Goal: Obtain resource: Obtain resource

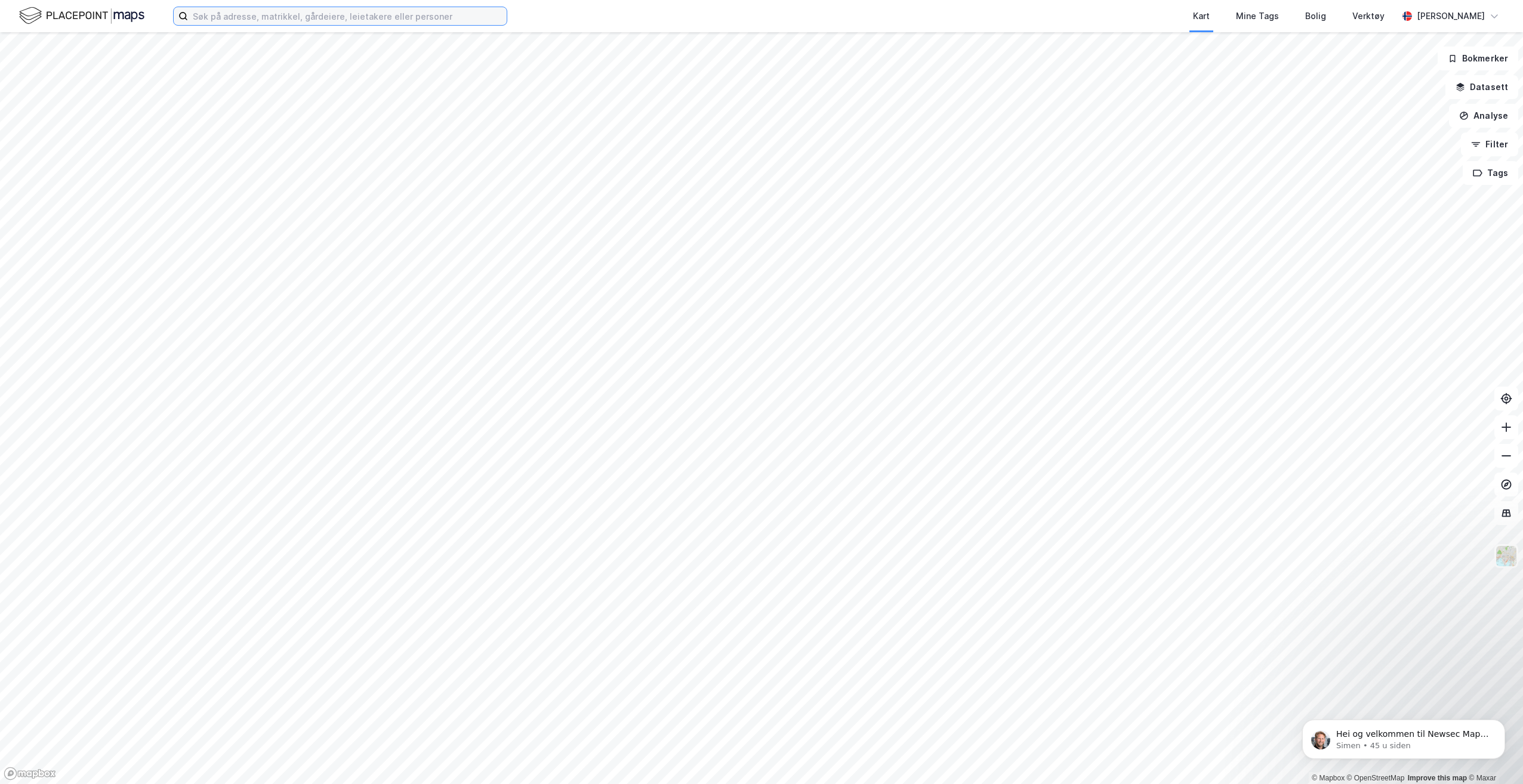
click at [439, 8] on input at bounding box center [347, 16] width 319 height 18
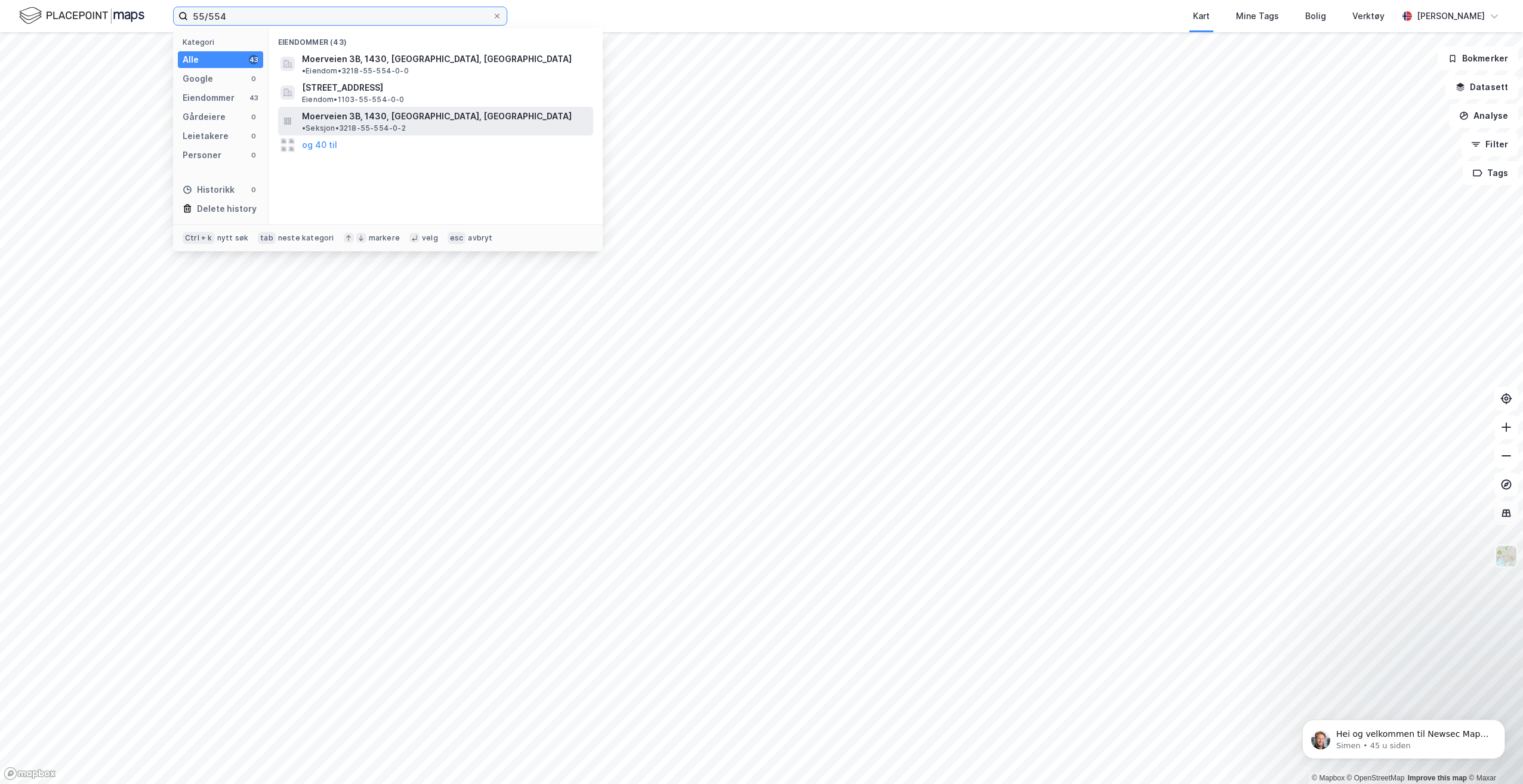
type input "55/554"
click at [406, 123] on span "• Seksjon • 3218-55-554-0-2" at bounding box center [354, 128] width 104 height 9
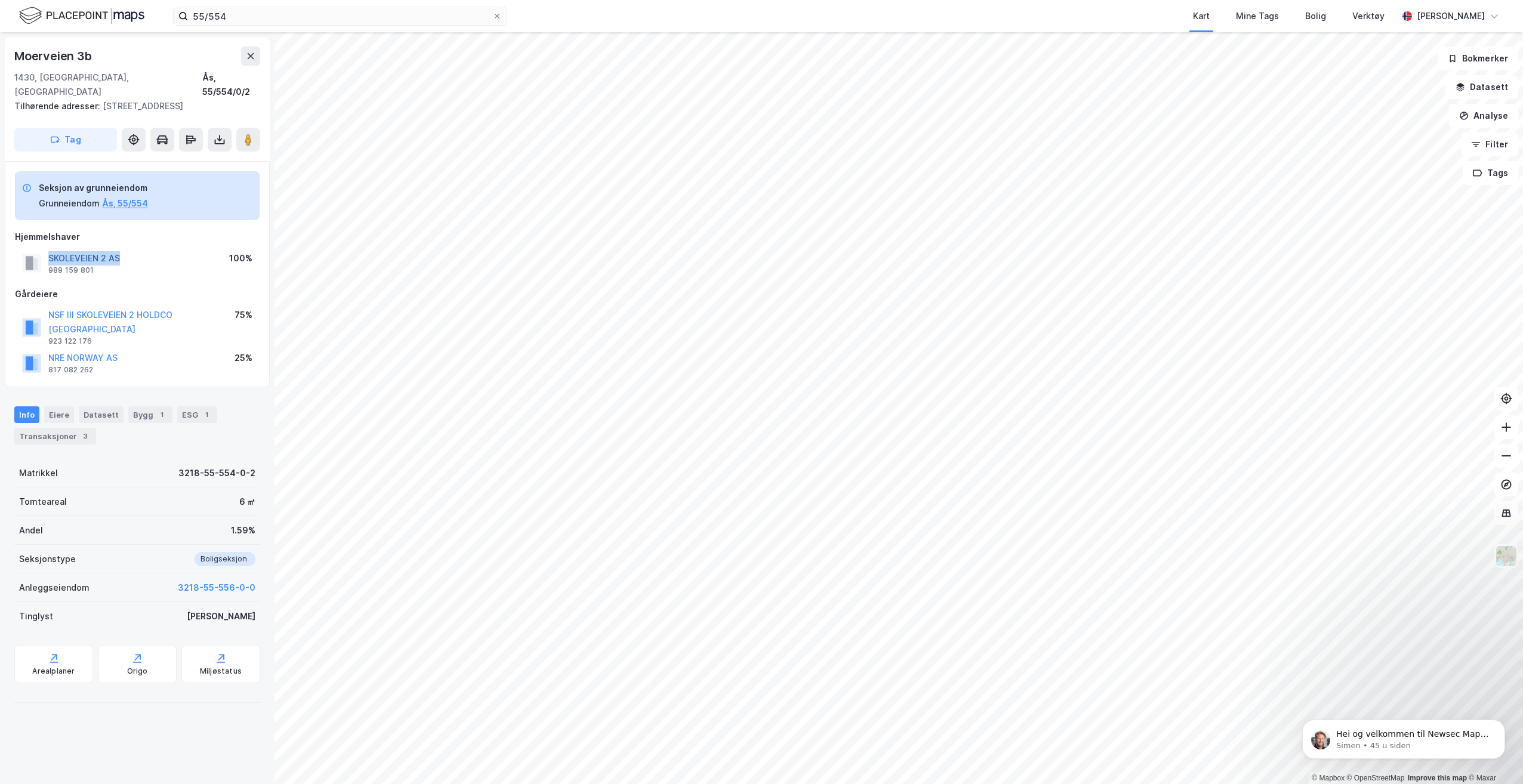
drag, startPoint x: 158, startPoint y: 245, endPoint x: 49, endPoint y: 242, distance: 109.0
click at [49, 249] on div "SKOLEVEIEN 2 AS 989 159 801 100%" at bounding box center [137, 263] width 245 height 28
drag, startPoint x: 49, startPoint y: 242, endPoint x: 206, endPoint y: 261, distance: 158.1
click at [206, 261] on div "SKOLEVEIEN 2 AS 989 159 801 100%" at bounding box center [137, 263] width 245 height 28
drag, startPoint x: 170, startPoint y: 344, endPoint x: 81, endPoint y: 296, distance: 101.1
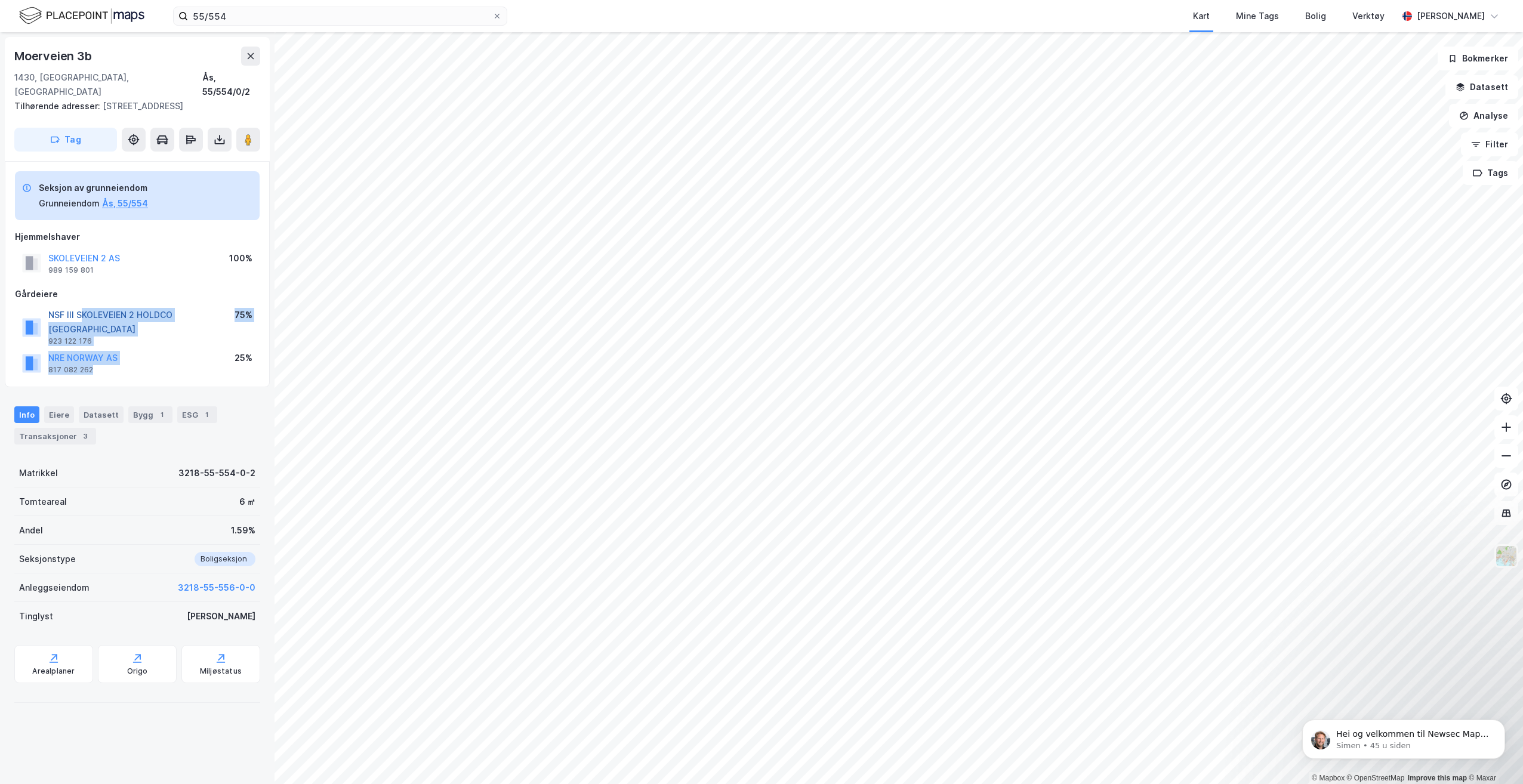
click at [81, 306] on div "NSF III SKOLEVEIEN 2 HOLDCO [GEOGRAPHIC_DATA] 923 122 176 75% NRE [GEOGRAPHIC_D…" at bounding box center [137, 341] width 245 height 71
drag, startPoint x: 81, startPoint y: 296, endPoint x: 197, endPoint y: 258, distance: 122.1
click at [197, 258] on div "SKOLEVEIEN 2 AS 989 159 801 100%" at bounding box center [137, 263] width 245 height 28
click at [221, 134] on icon at bounding box center [219, 139] width 12 height 12
click at [194, 230] on div "Hjemmelshaver" at bounding box center [137, 237] width 245 height 14
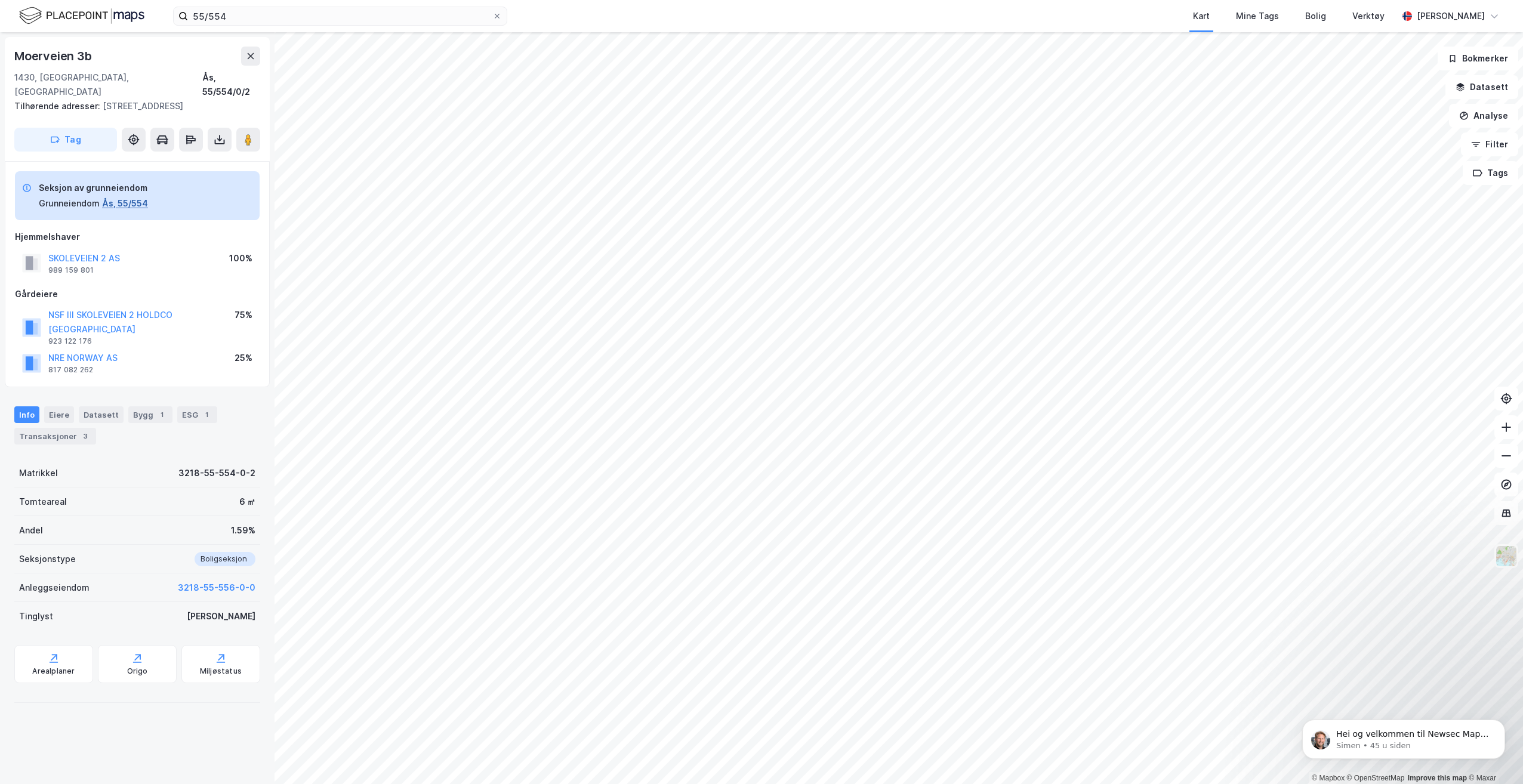
click at [123, 196] on button "Ås, 55/554" at bounding box center [125, 203] width 46 height 14
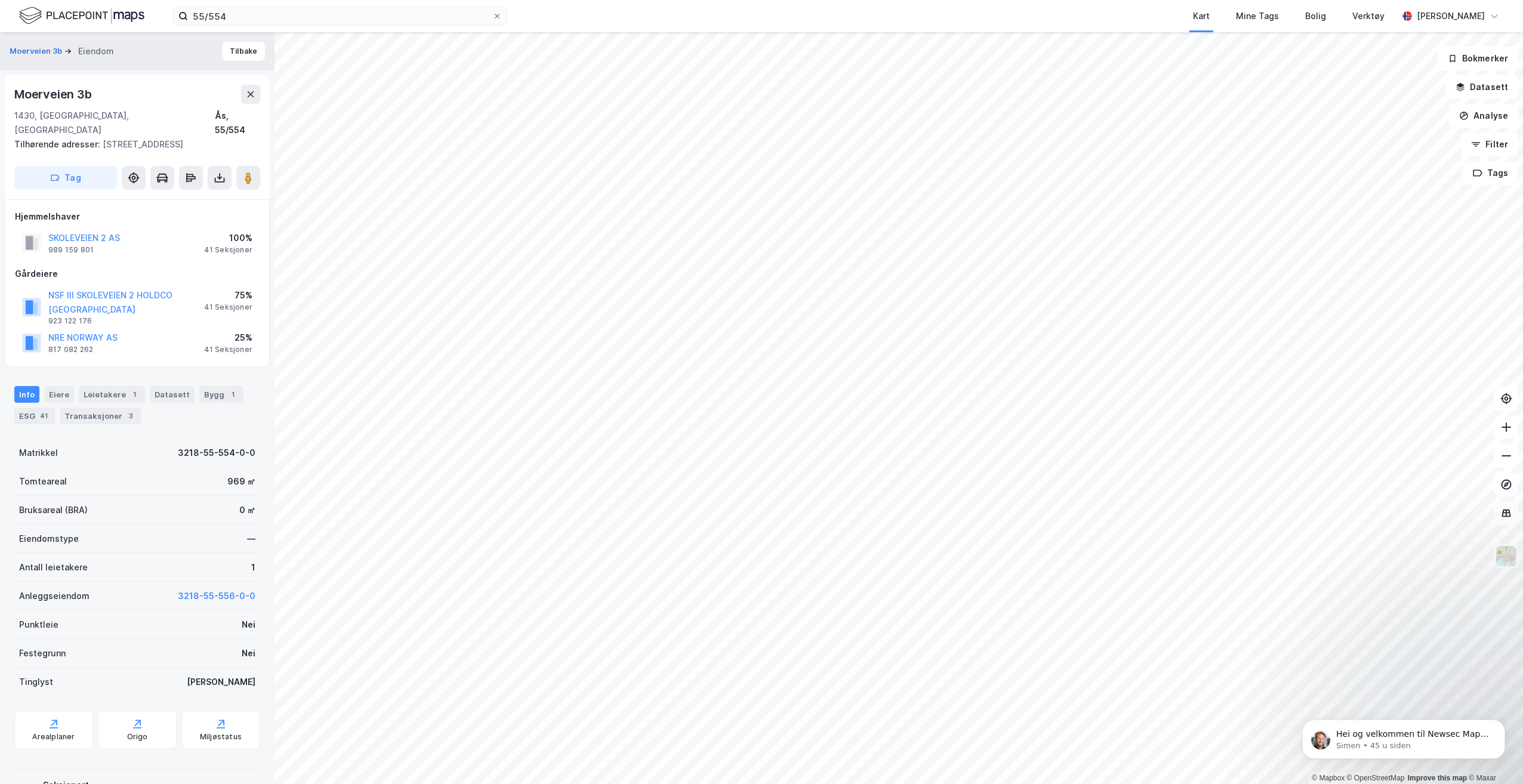
scroll to position [38, 0]
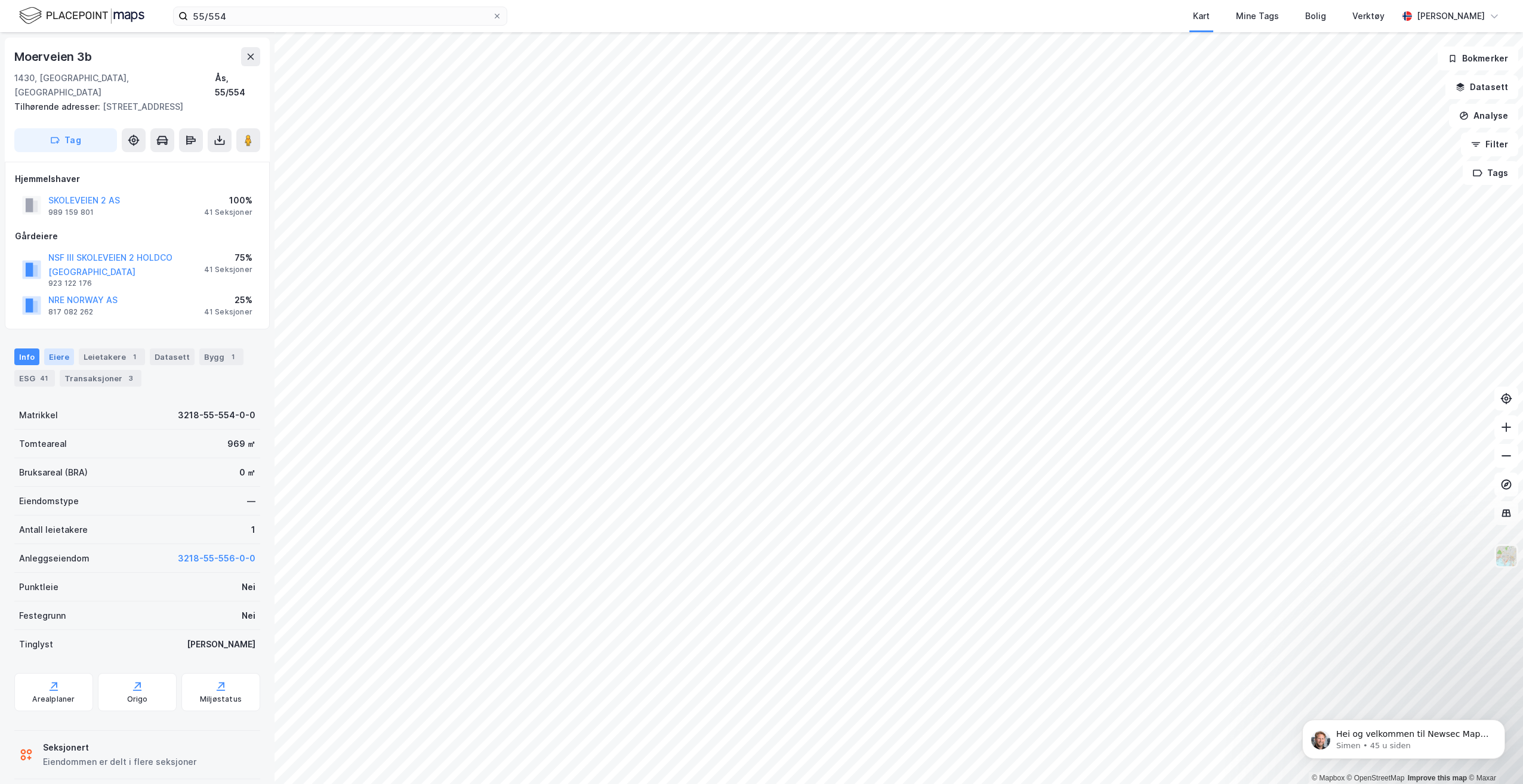
click at [55, 348] on div "Eiere" at bounding box center [59, 356] width 30 height 17
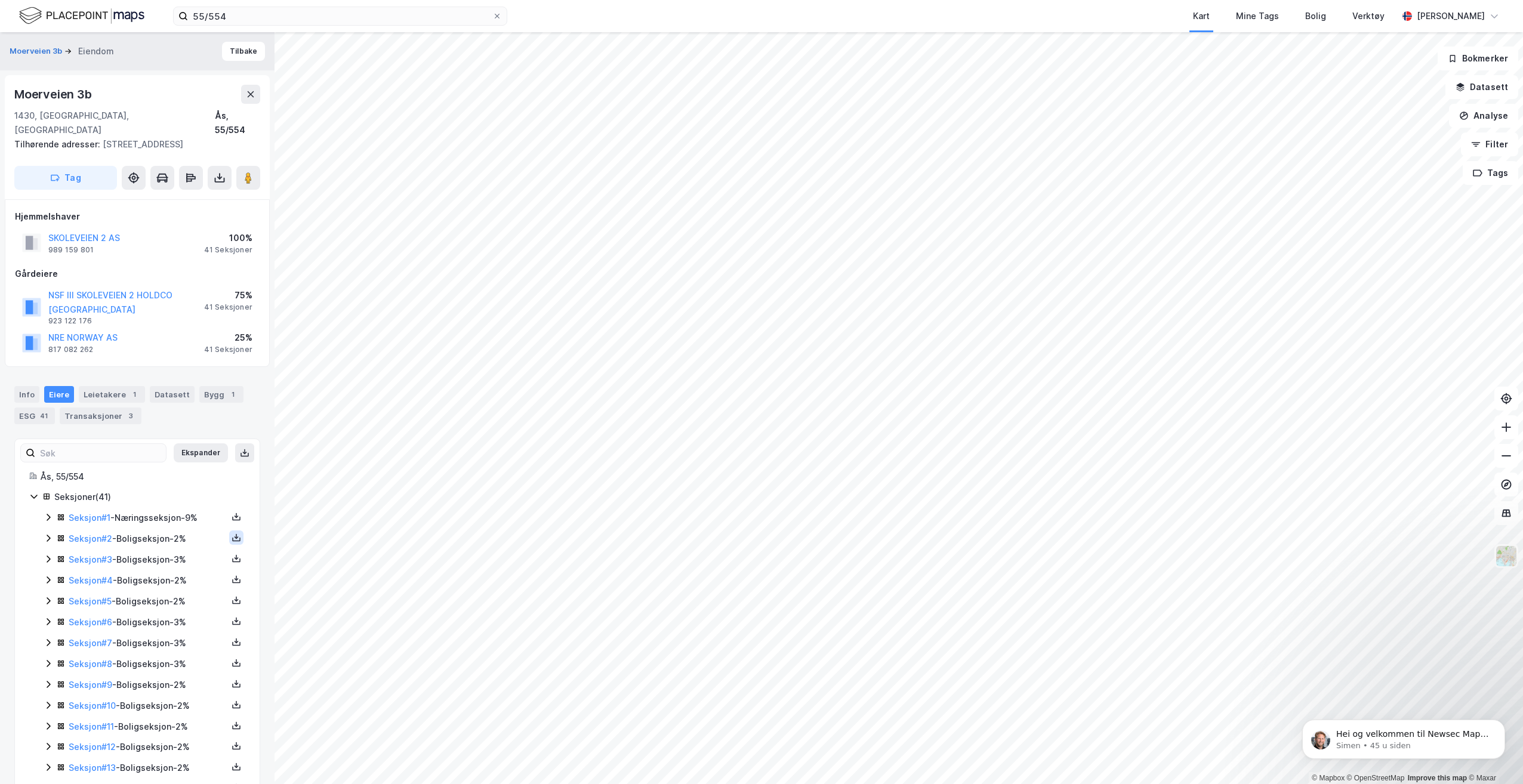
click at [232, 533] on icon at bounding box center [236, 537] width 9 height 9
click at [174, 495] on div "Grunnbok" at bounding box center [164, 502] width 40 height 14
drag, startPoint x: 1477, startPoint y: 1, endPoint x: 823, endPoint y: 4, distance: 654.0
click at [823, 4] on div "Kart Mine Tags Bolig Verktøy" at bounding box center [981, 16] width 833 height 32
click at [232, 553] on icon at bounding box center [236, 558] width 9 height 9
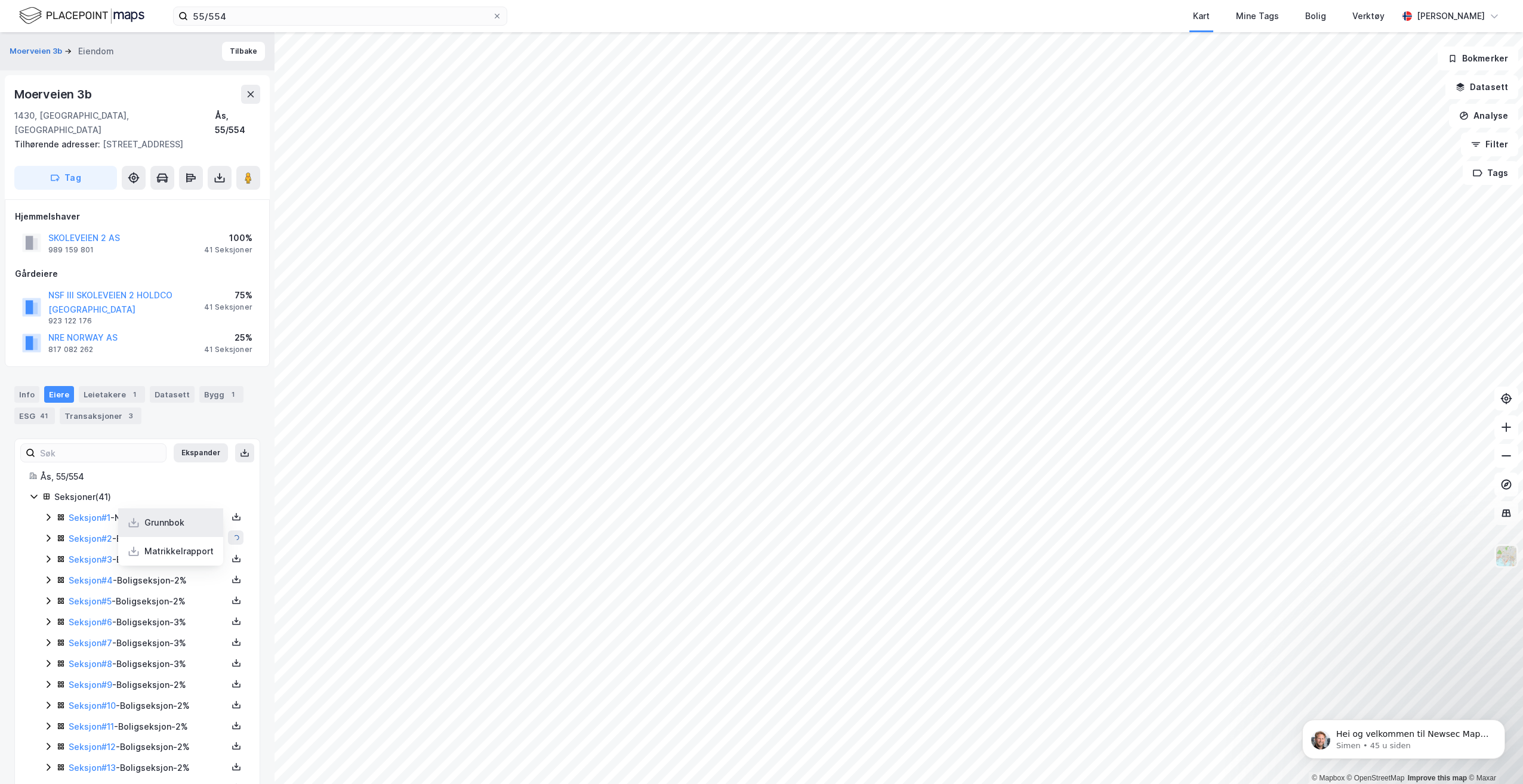
click at [180, 512] on div "Grunnbok" at bounding box center [171, 523] width 105 height 28
click at [232, 558] on icon at bounding box center [237, 560] width 9 height 4
click at [183, 510] on div "Grunnbok" at bounding box center [171, 523] width 105 height 28
click at [232, 553] on icon at bounding box center [236, 558] width 9 height 9
click at [190, 515] on div "Grunnbok" at bounding box center [171, 523] width 105 height 28
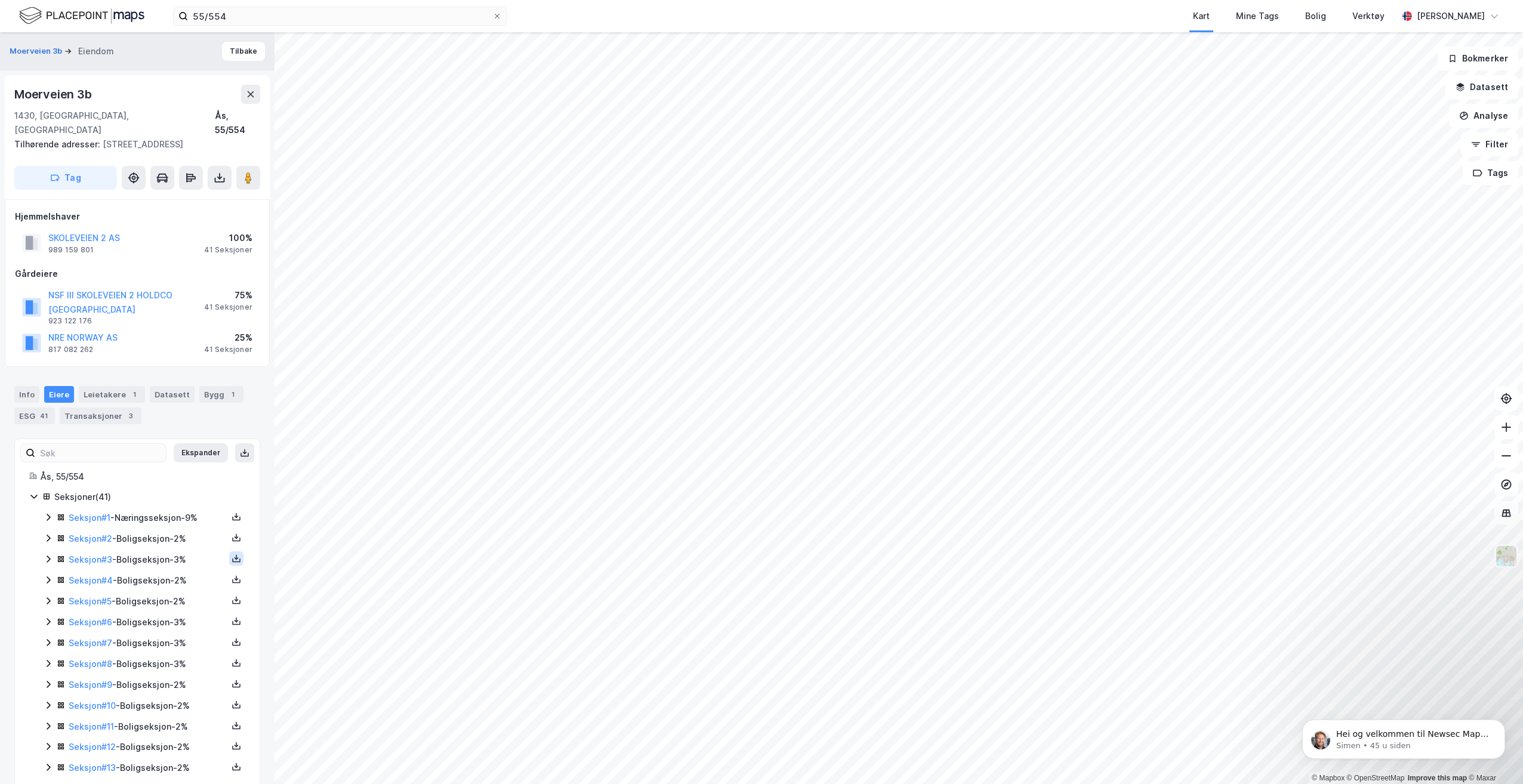
click at [232, 553] on icon at bounding box center [236, 558] width 9 height 9
click at [163, 515] on div "Grunnbok" at bounding box center [164, 522] width 40 height 14
click at [161, 552] on div "Seksjon # 3 - Boligseksjon - 3%" at bounding box center [148, 559] width 159 height 14
click at [232, 553] on icon at bounding box center [236, 558] width 9 height 9
click at [166, 515] on div "Grunnbok" at bounding box center [164, 522] width 40 height 14
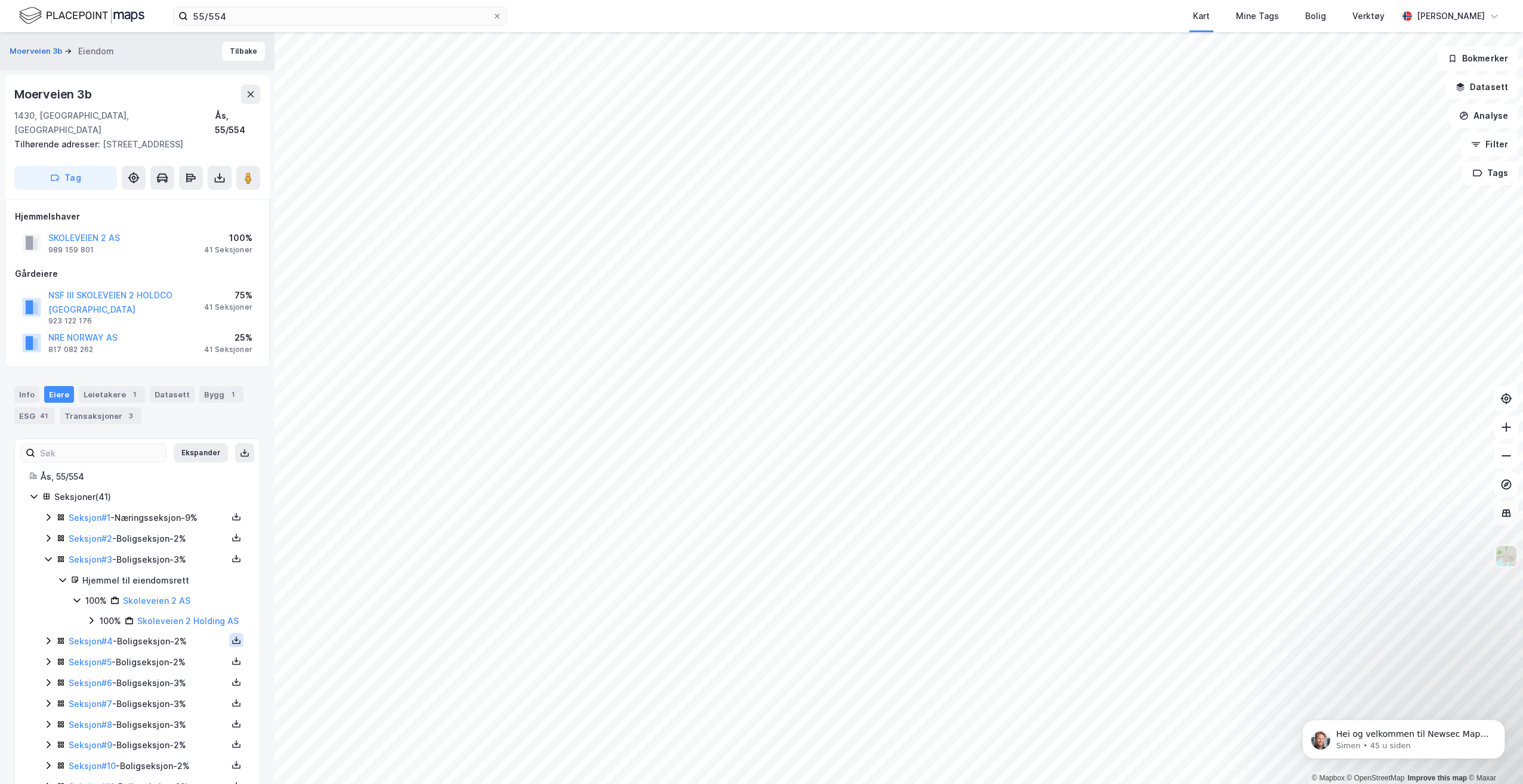
click at [229, 633] on button at bounding box center [236, 640] width 14 height 14
click at [186, 593] on div "Grunnbok" at bounding box center [171, 604] width 105 height 28
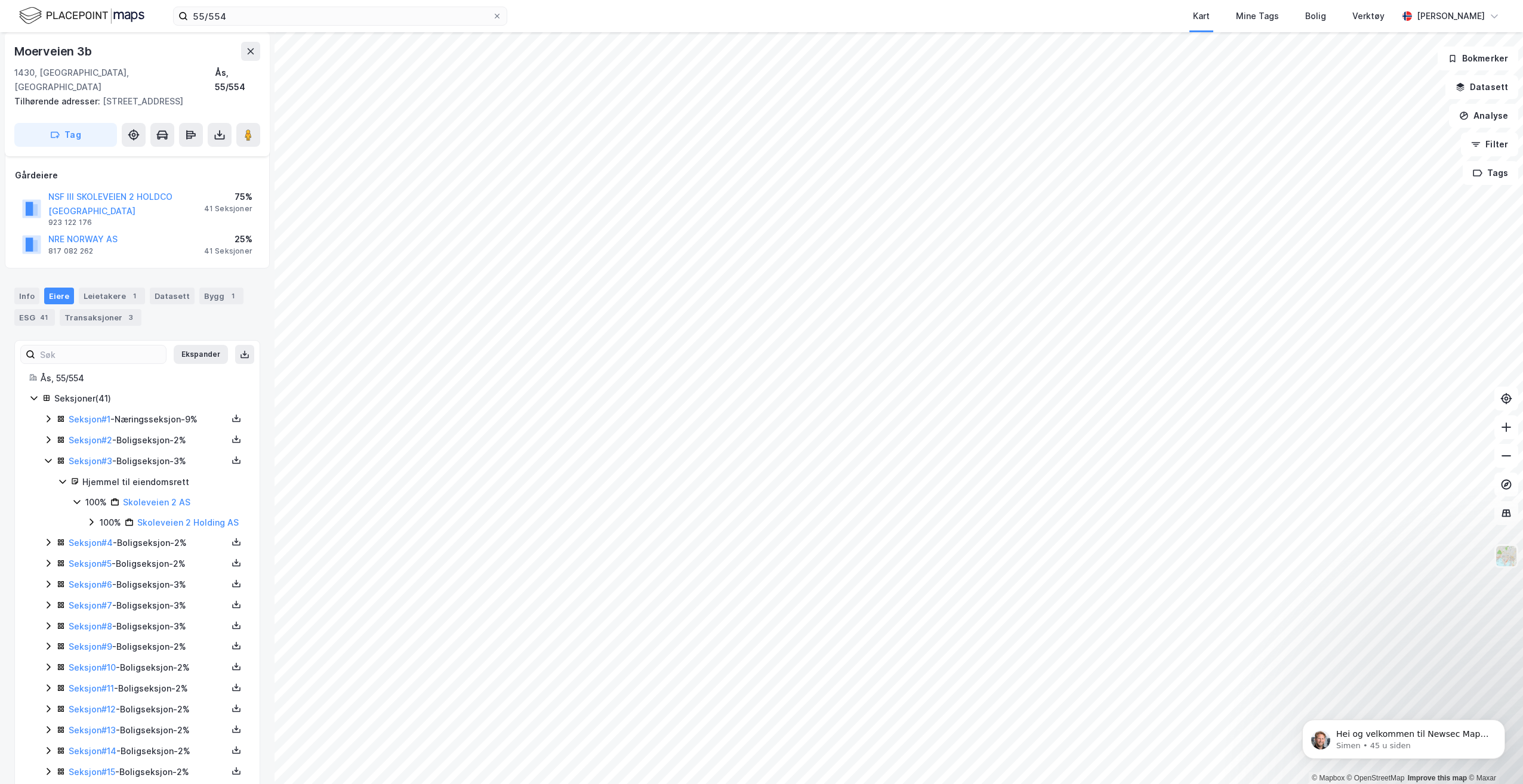
scroll to position [120, 0]
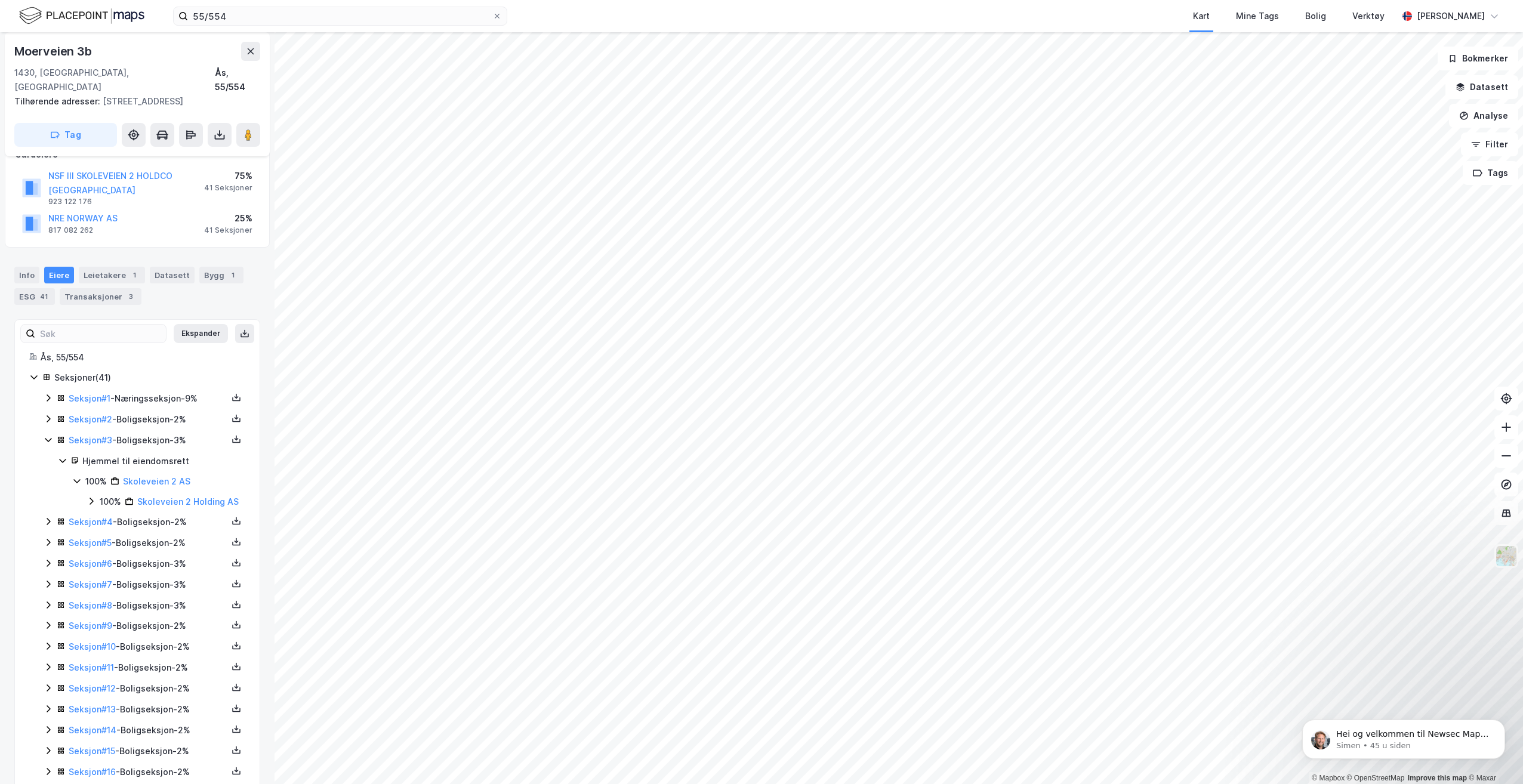
click at [51, 435] on icon at bounding box center [48, 439] width 9 height 9
click at [232, 476] on icon at bounding box center [236, 481] width 9 height 9
click at [178, 435] on div "Grunnbok" at bounding box center [171, 445] width 105 height 28
click at [232, 497] on icon at bounding box center [236, 501] width 9 height 9
click at [184, 454] on div "Grunnbok" at bounding box center [171, 466] width 105 height 28
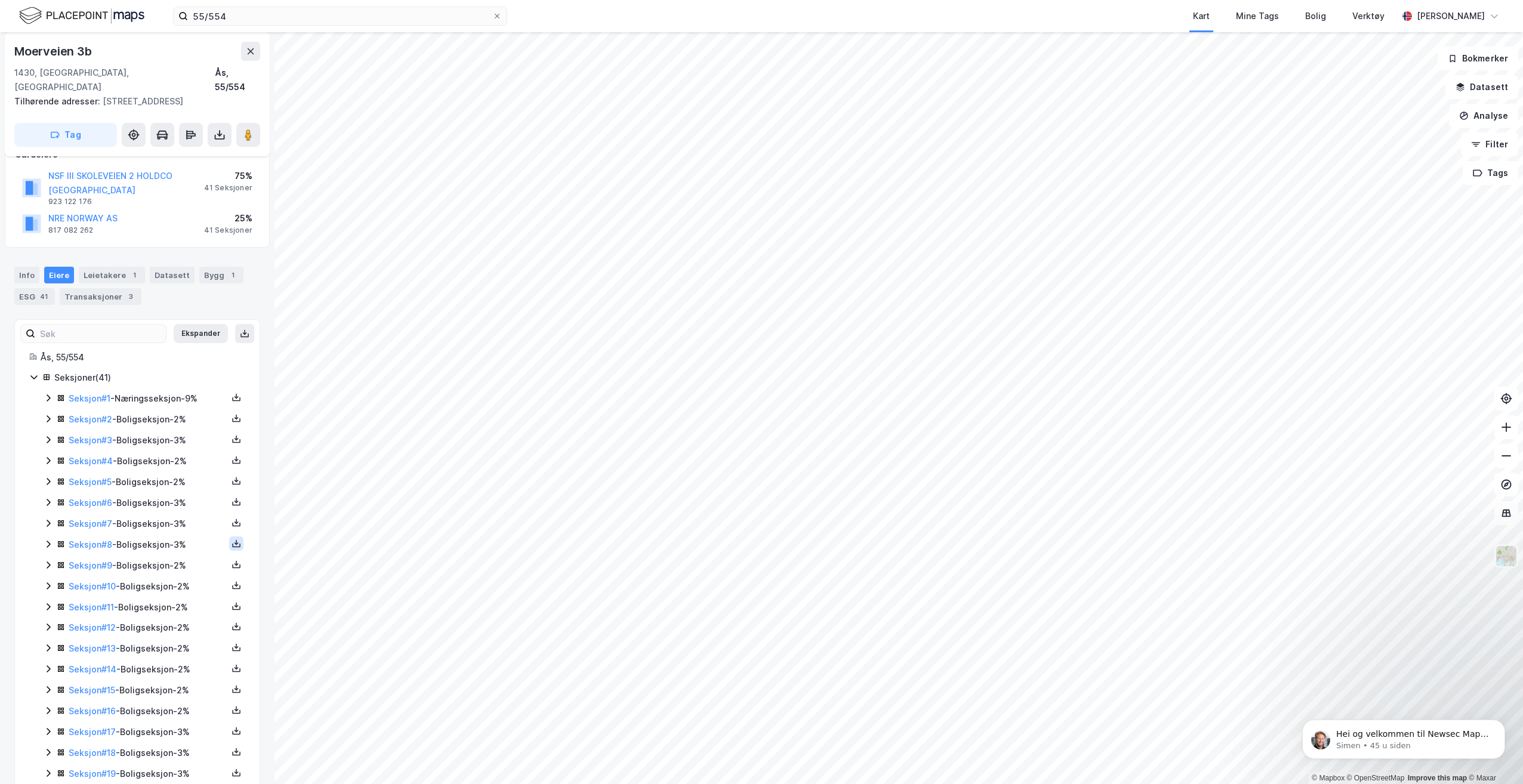
click at [232, 539] on icon at bounding box center [236, 543] width 9 height 9
click at [185, 500] on div "Grunnbok" at bounding box center [171, 508] width 105 height 28
click at [232, 560] on icon at bounding box center [236, 564] width 9 height 9
click at [179, 519] on div "Grunnbok" at bounding box center [171, 528] width 105 height 28
click at [232, 581] on icon at bounding box center [236, 585] width 9 height 9
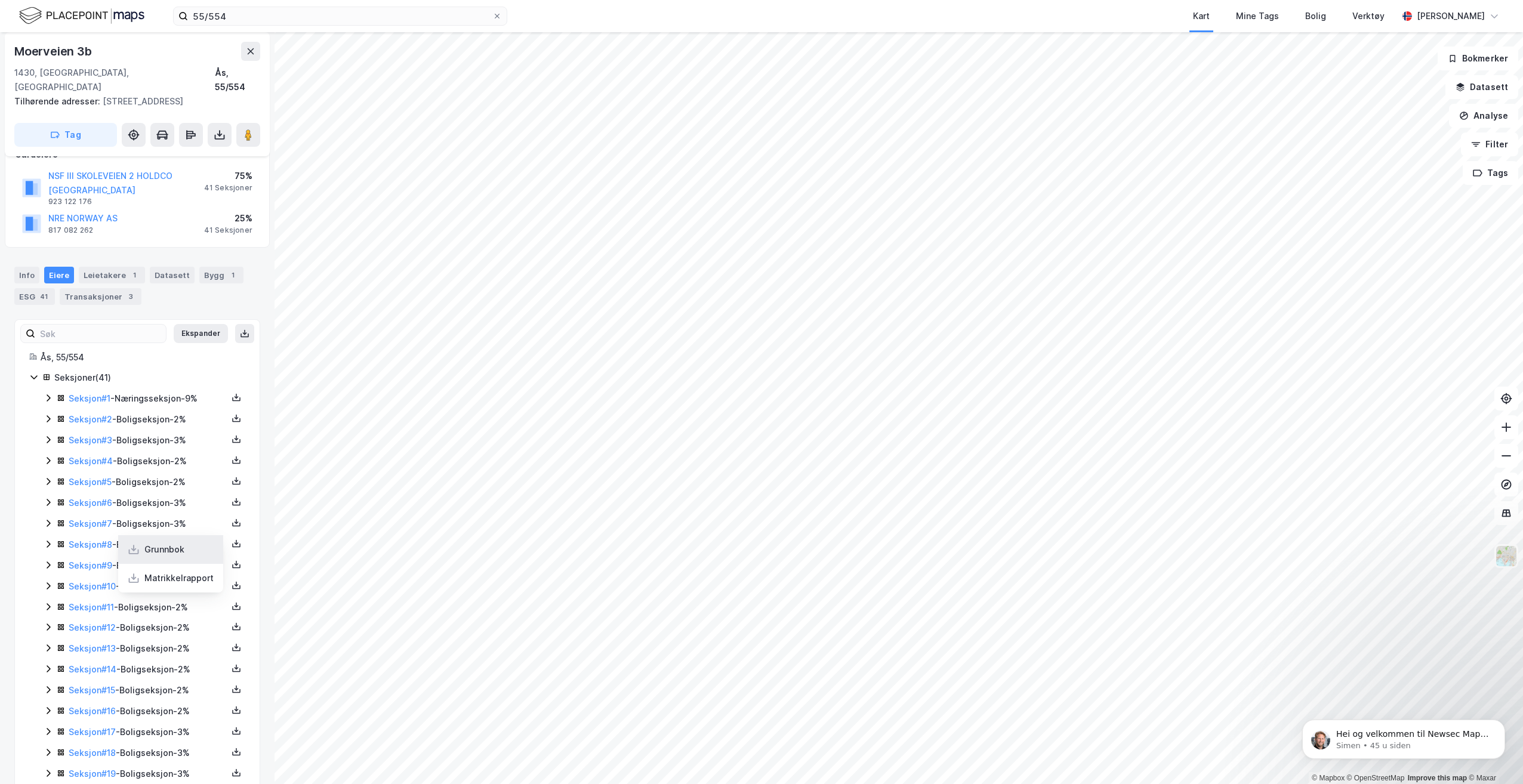
click at [155, 542] on div "Grunnbok" at bounding box center [164, 549] width 40 height 14
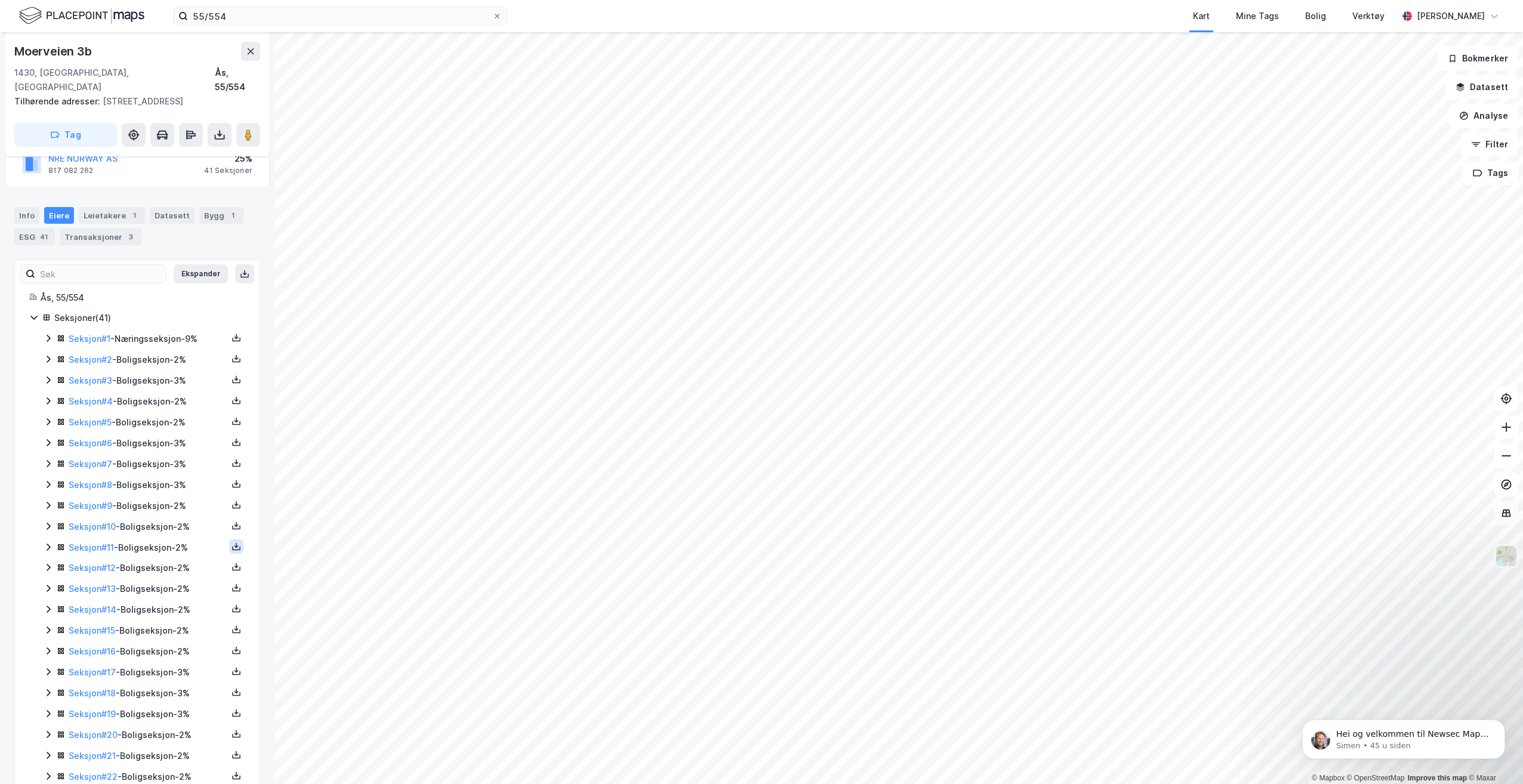
click at [232, 542] on icon at bounding box center [236, 546] width 9 height 9
click at [193, 500] on div "Grunnbok" at bounding box center [171, 510] width 105 height 28
click at [1113, 18] on div "Kart Mine Tags Bolig Verktøy" at bounding box center [981, 16] width 833 height 32
click at [229, 560] on button at bounding box center [236, 566] width 14 height 14
click at [194, 518] on div "Grunnbok" at bounding box center [171, 531] width 105 height 28
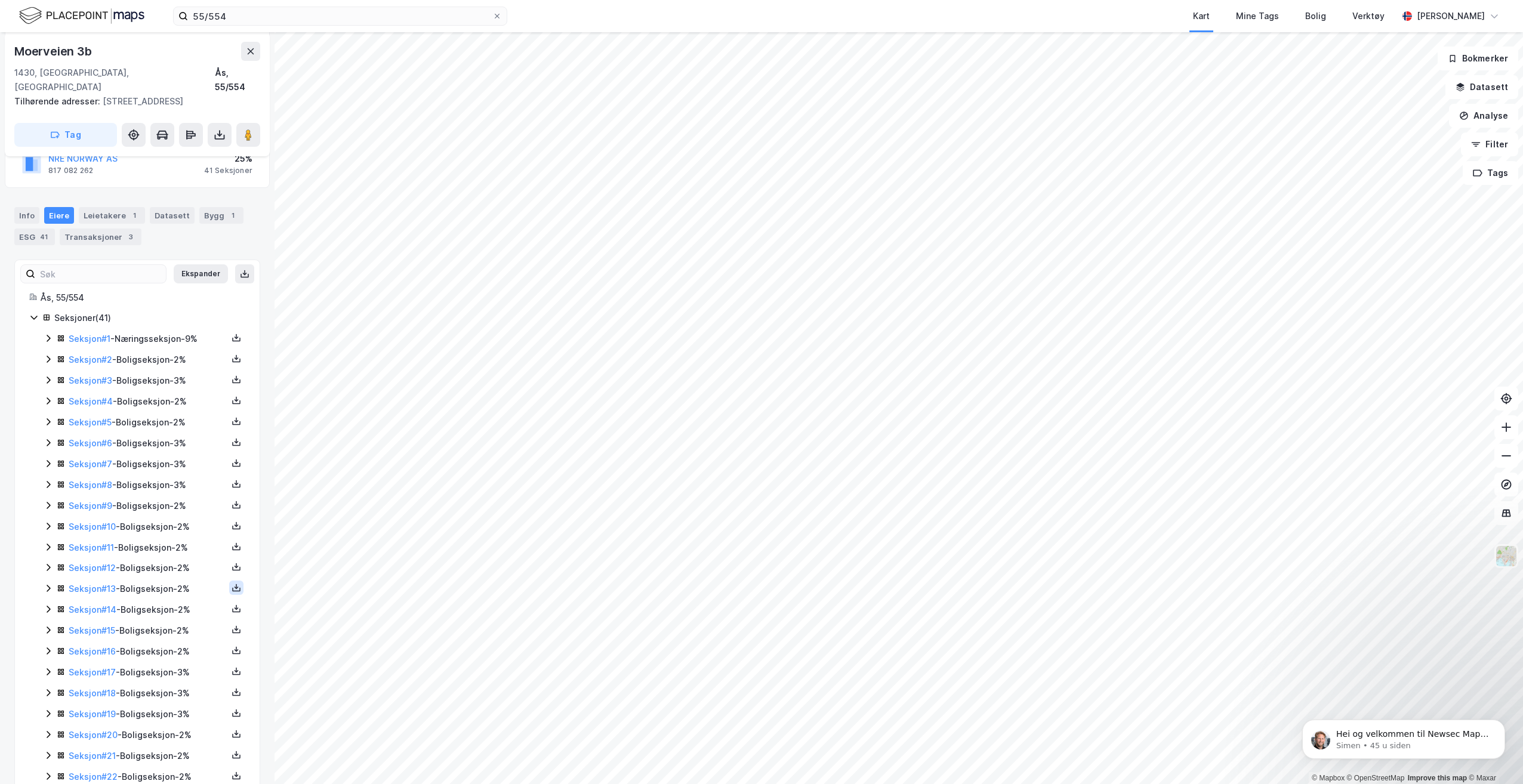
click at [234, 587] on icon at bounding box center [236, 589] width 4 height 2
click at [205, 538] on div "Grunnbok" at bounding box center [171, 552] width 105 height 28
click at [232, 583] on icon at bounding box center [236, 587] width 9 height 9
click at [202, 547] on div "Grunnbok" at bounding box center [171, 552] width 105 height 28
click at [229, 602] on button at bounding box center [236, 608] width 14 height 14
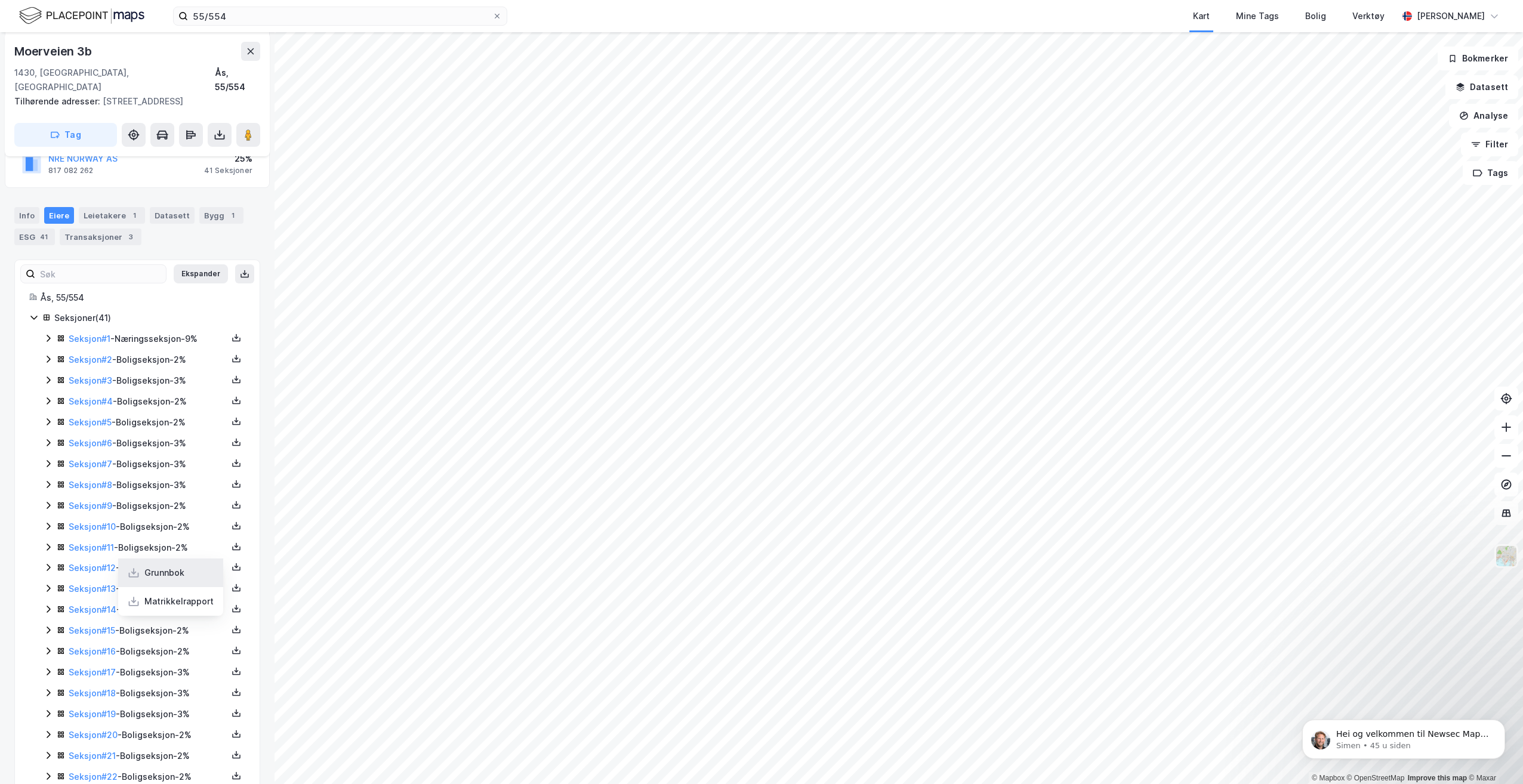
click at [191, 567] on div "Grunnbok" at bounding box center [171, 573] width 105 height 28
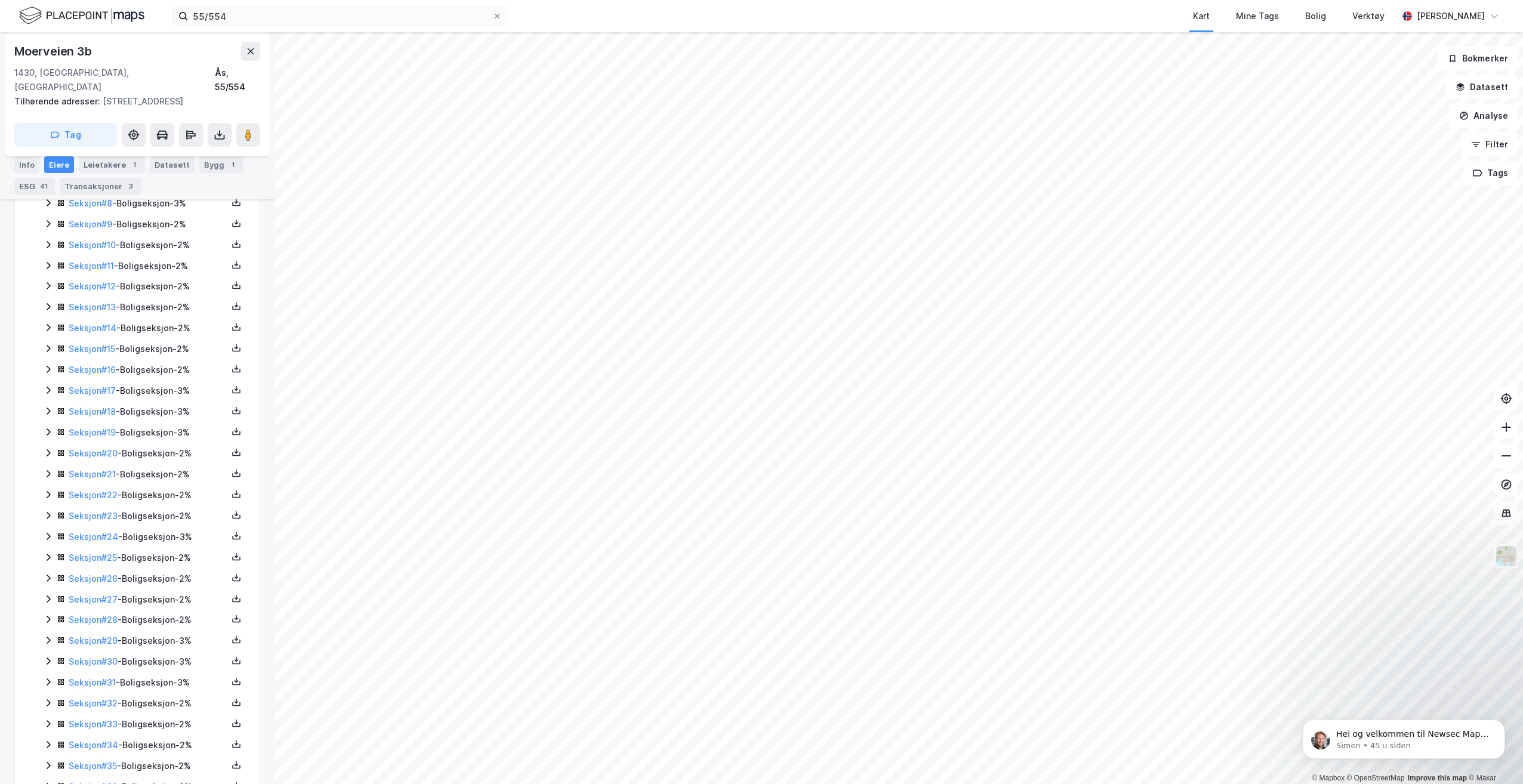
scroll to position [477, 0]
click at [232, 327] on icon at bounding box center [236, 331] width 9 height 9
click at [178, 285] on div "Grunnbok" at bounding box center [171, 295] width 105 height 28
click at [234, 351] on icon at bounding box center [236, 352] width 4 height 2
click at [188, 310] on div "Grunnbok" at bounding box center [171, 316] width 105 height 28
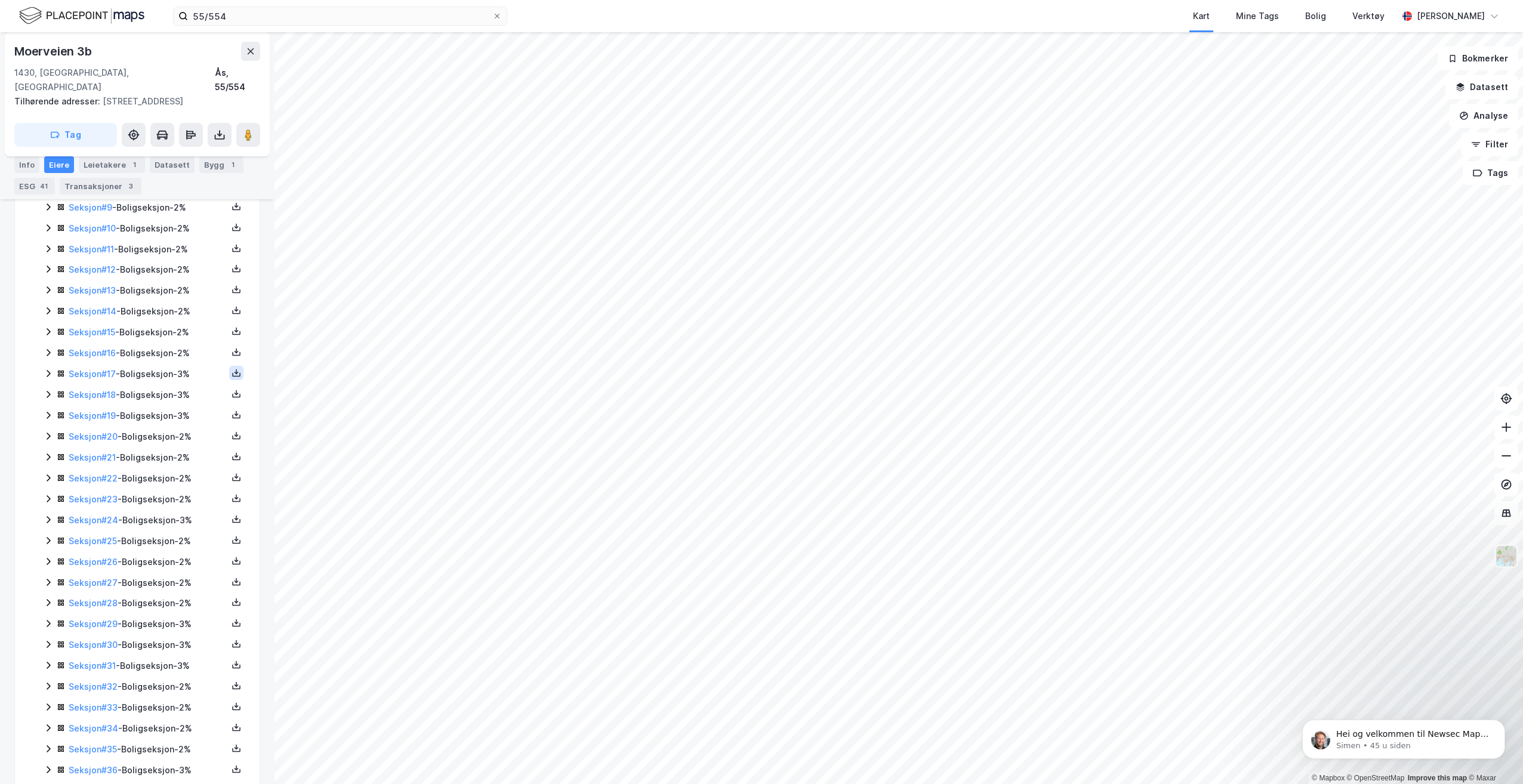
click at [232, 368] on icon at bounding box center [236, 372] width 9 height 9
click at [166, 330] on div "Grunnbok" at bounding box center [164, 337] width 40 height 14
click at [232, 329] on icon at bounding box center [236, 333] width 9 height 9
click at [190, 284] on div "Grunnbok" at bounding box center [171, 298] width 105 height 28
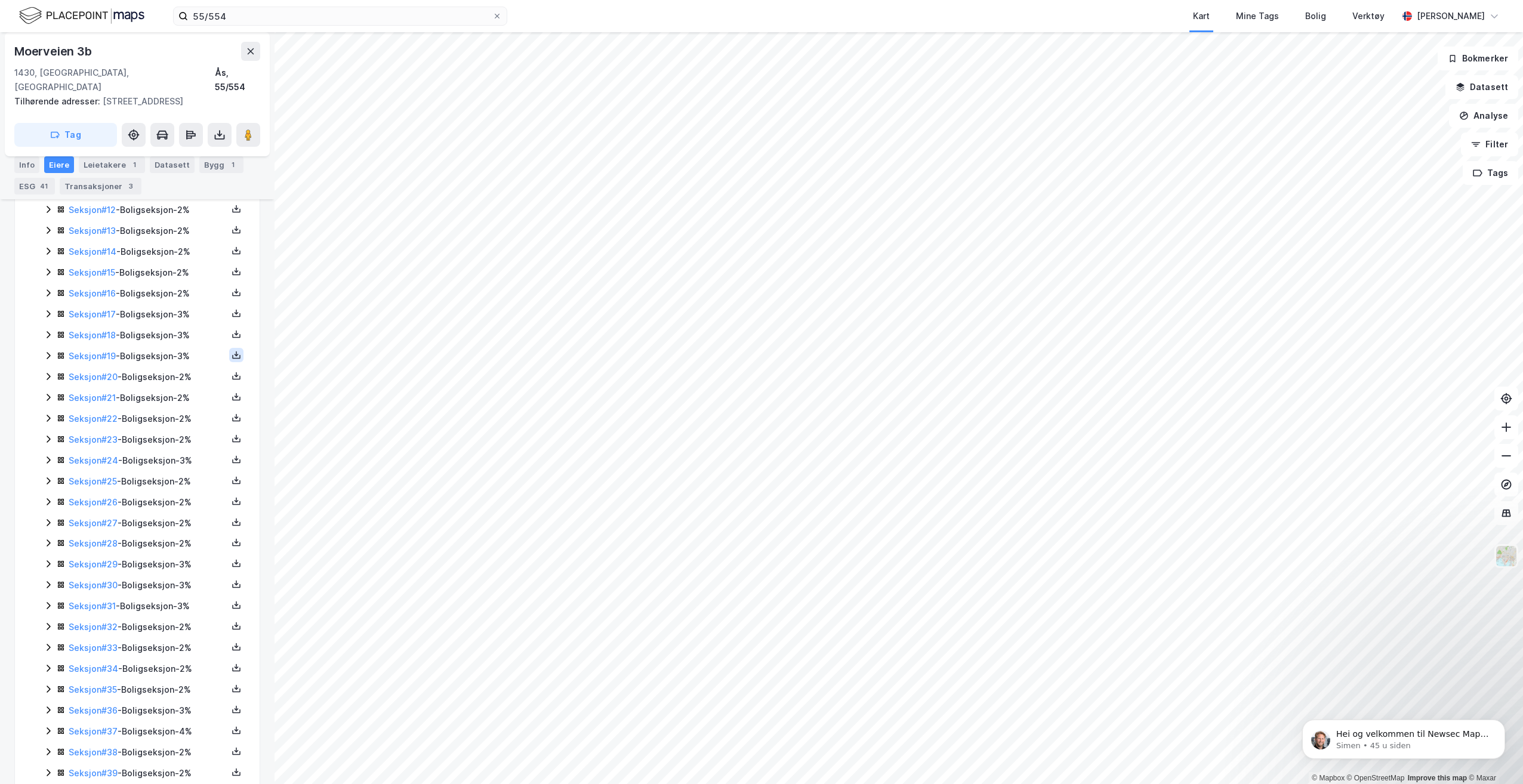
click at [234, 348] on button at bounding box center [236, 354] width 14 height 14
click at [202, 310] on div "Grunnbok" at bounding box center [171, 319] width 105 height 28
click at [235, 372] on icon at bounding box center [236, 375] width 1 height 6
click at [170, 333] on div "Grunnbok" at bounding box center [164, 340] width 40 height 14
click at [229, 369] on button at bounding box center [236, 375] width 14 height 14
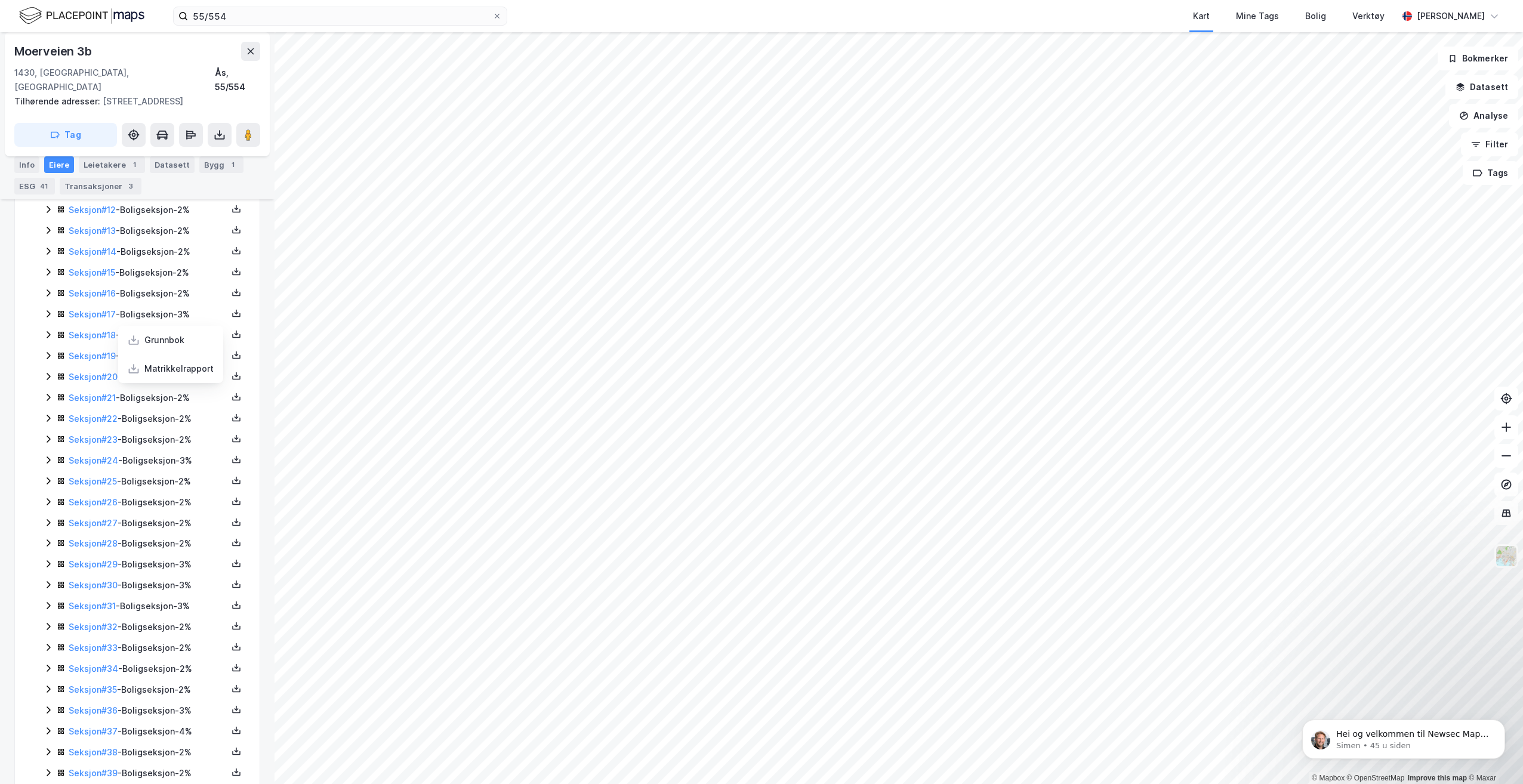
click at [254, 356] on div "Moerveien 3b [PERSON_NAME] 3b 1430, [GEOGRAPHIC_DATA], [GEOGRAPHIC_DATA], 55/55…" at bounding box center [137, 408] width 274 height 752
click at [232, 392] on icon at bounding box center [236, 396] width 9 height 9
click at [186, 353] on div "Grunnbok" at bounding box center [171, 361] width 105 height 28
click at [232, 413] on icon at bounding box center [236, 417] width 9 height 9
click at [182, 367] on div "Grunnbok" at bounding box center [171, 382] width 105 height 28
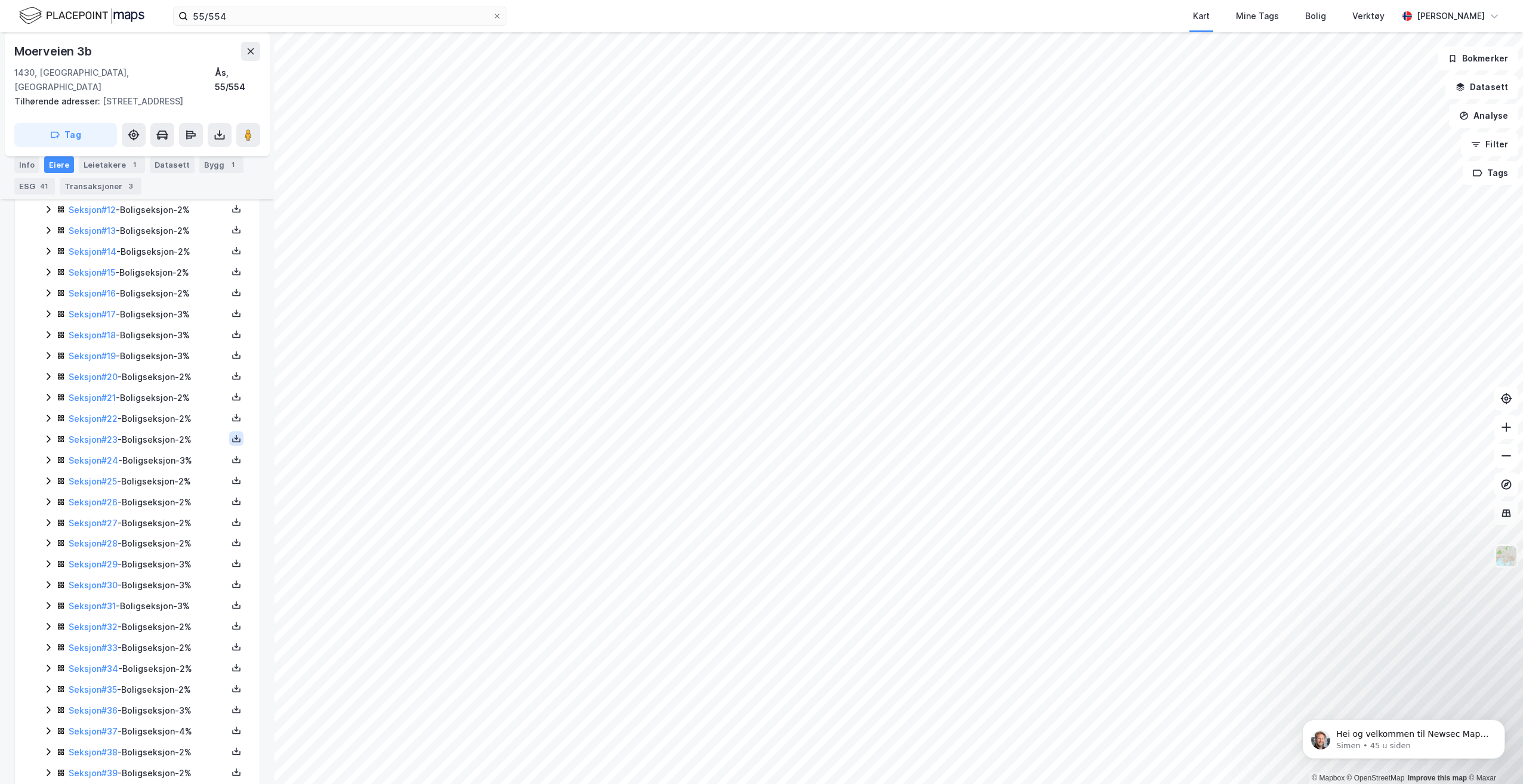
click at [229, 431] on button at bounding box center [236, 438] width 14 height 14
click at [179, 388] on div "Grunnbok" at bounding box center [171, 402] width 105 height 28
click at [232, 455] on icon at bounding box center [236, 459] width 9 height 9
click at [173, 417] on div "Grunnbok" at bounding box center [164, 423] width 40 height 14
click at [219, 475] on div "Seksjon # 25 - Boligseksjon - 2%" at bounding box center [151, 481] width 189 height 14
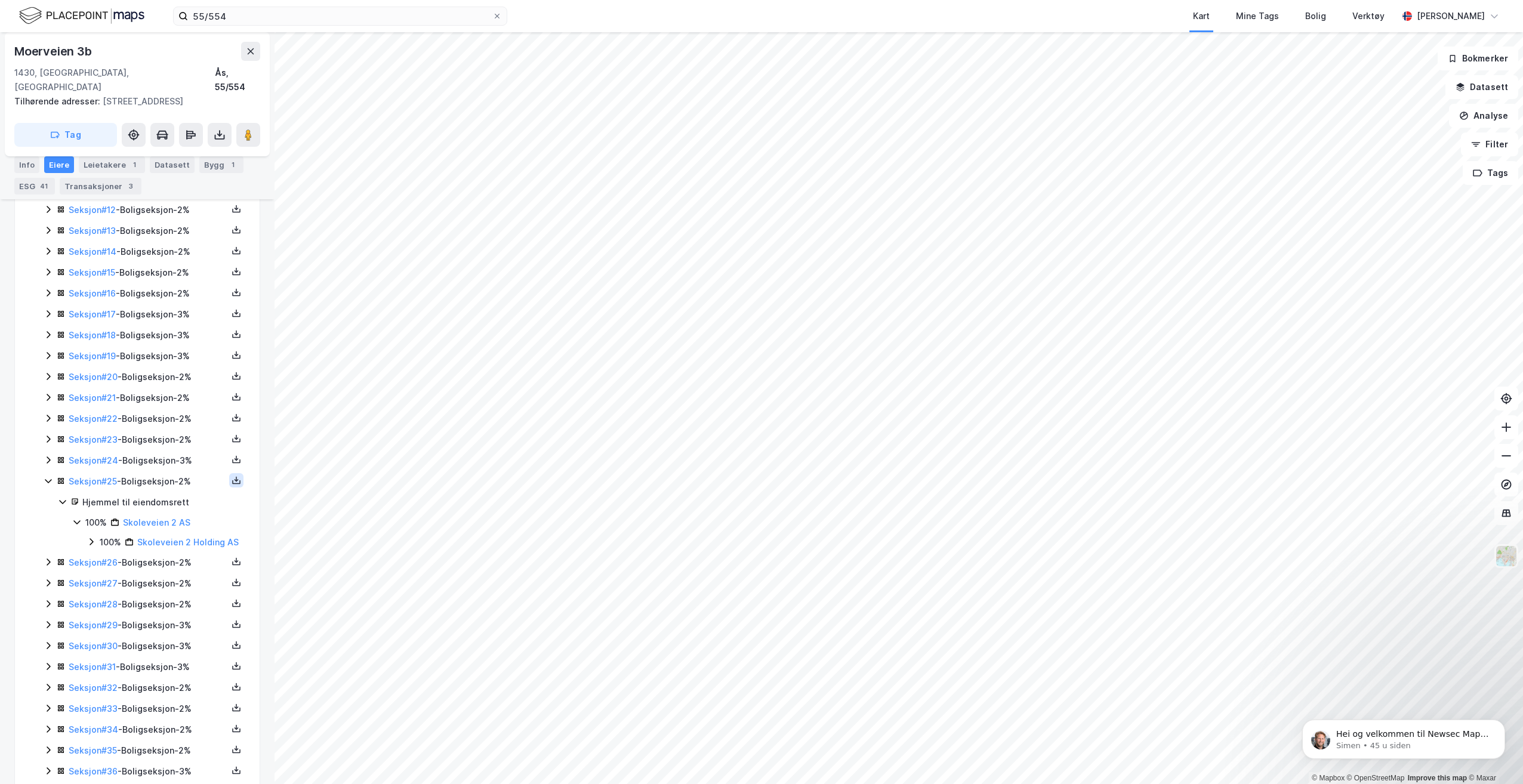
click at [232, 476] on icon at bounding box center [236, 480] width 9 height 9
click at [175, 438] on div "Grunnbok" at bounding box center [164, 444] width 40 height 14
click at [49, 476] on icon at bounding box center [48, 481] width 9 height 9
click at [234, 500] on icon at bounding box center [236, 501] width 4 height 2
click at [186, 460] on div "Grunnbok" at bounding box center [171, 465] width 105 height 28
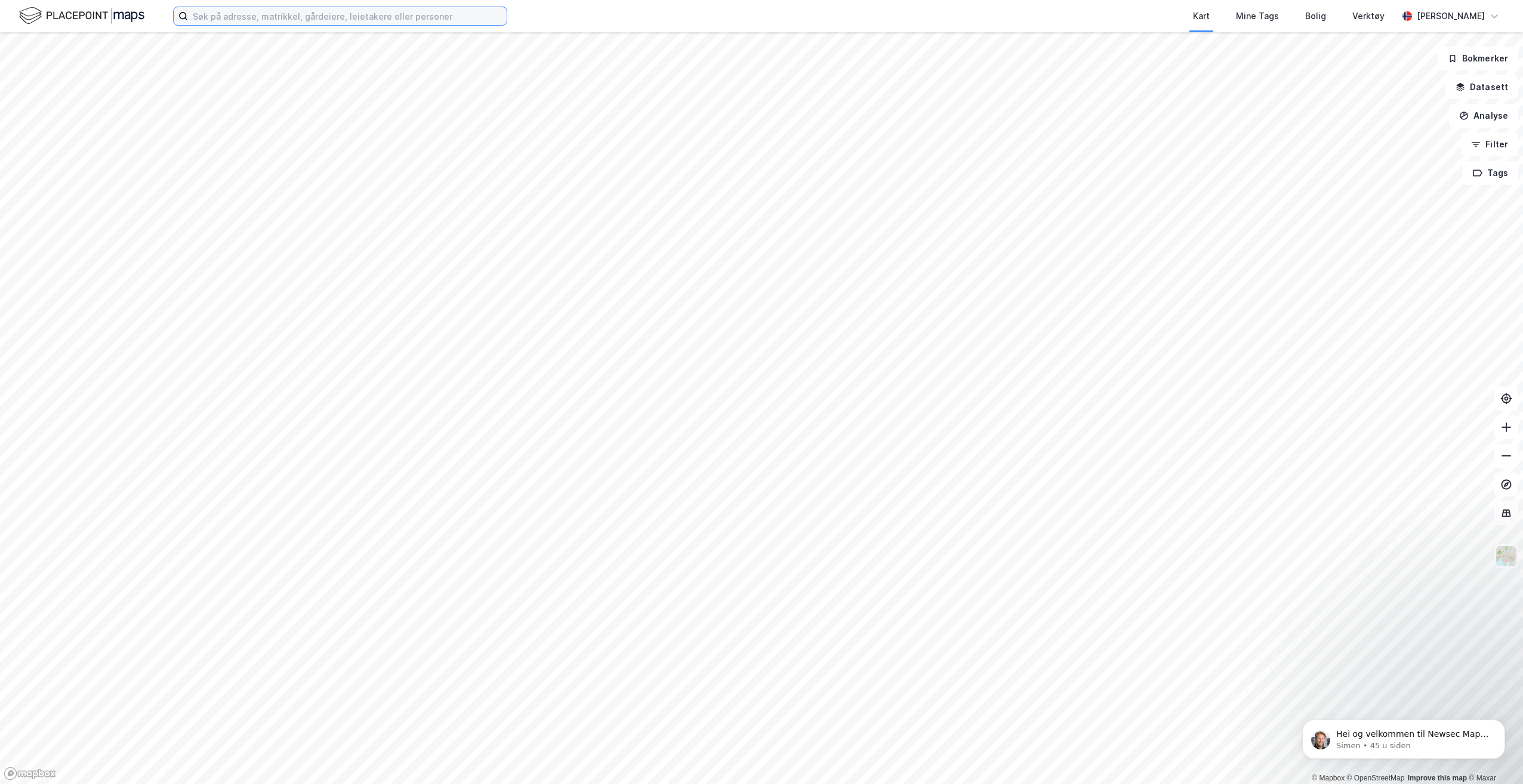
click at [228, 17] on input at bounding box center [347, 16] width 319 height 18
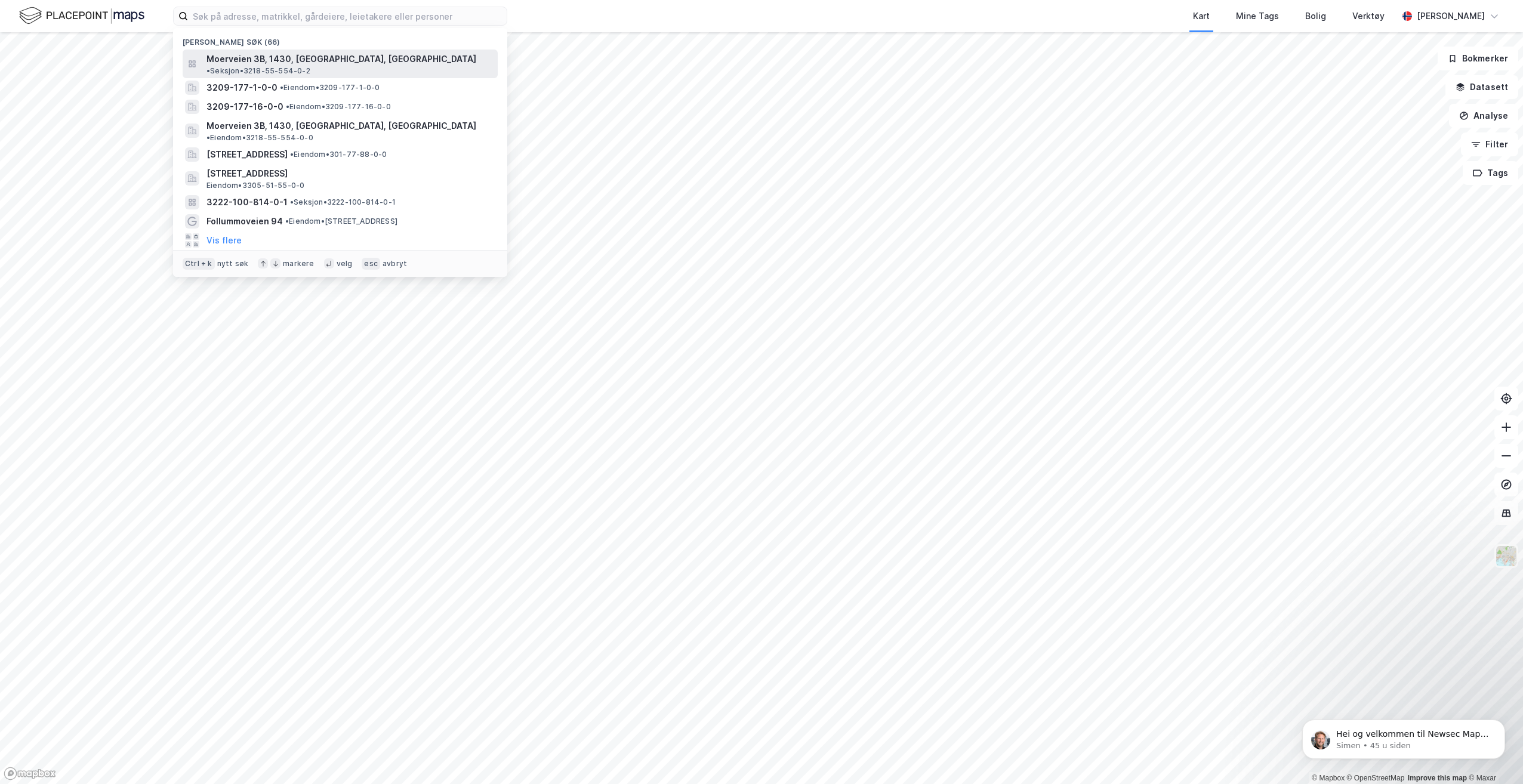
click at [289, 51] on div "Moerveien 3B, 1430, [GEOGRAPHIC_DATA], [GEOGRAPHIC_DATA] • Seksjon • 3218-55-55…" at bounding box center [340, 63] width 315 height 28
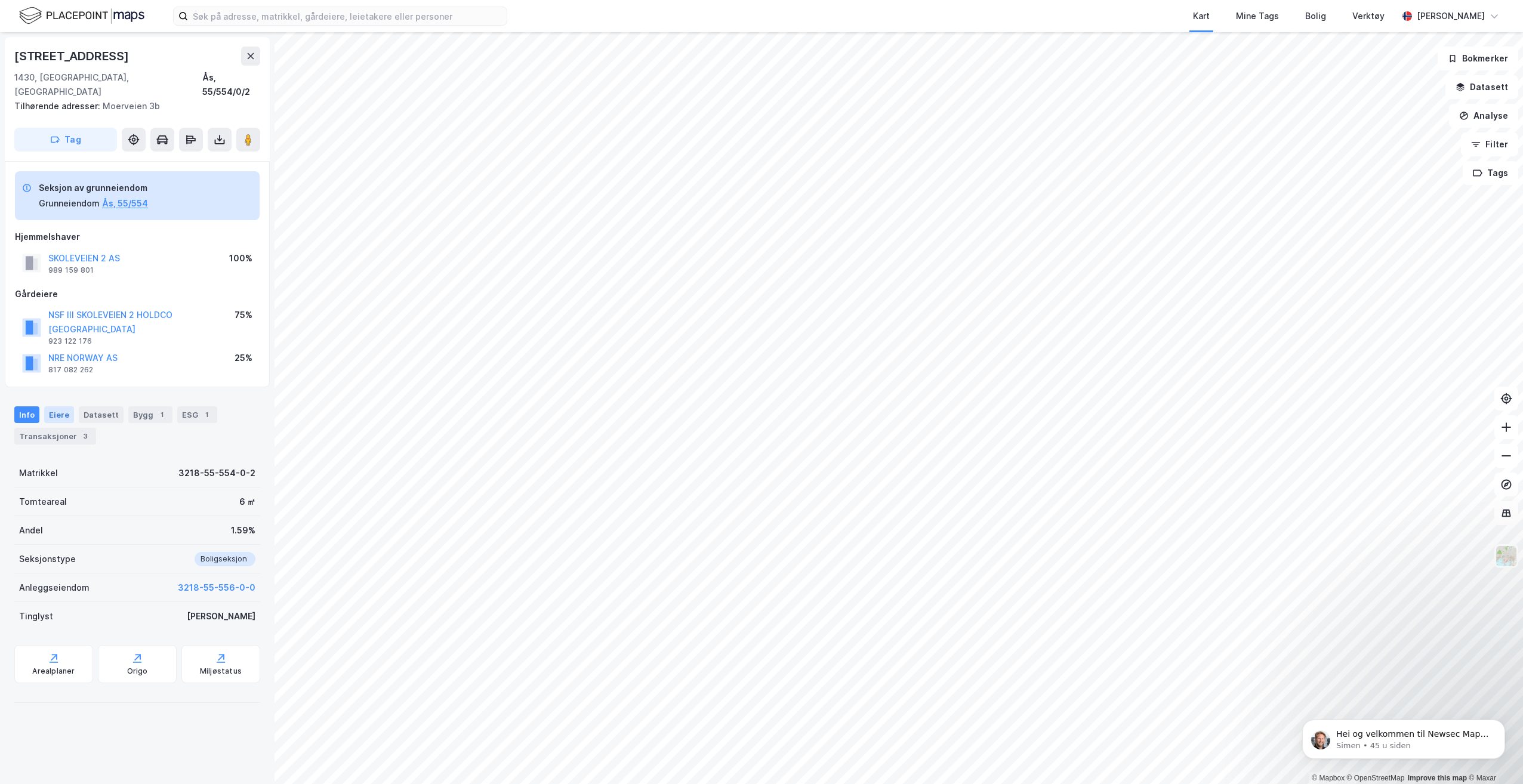
click at [59, 406] on div "Eiere" at bounding box center [59, 414] width 30 height 17
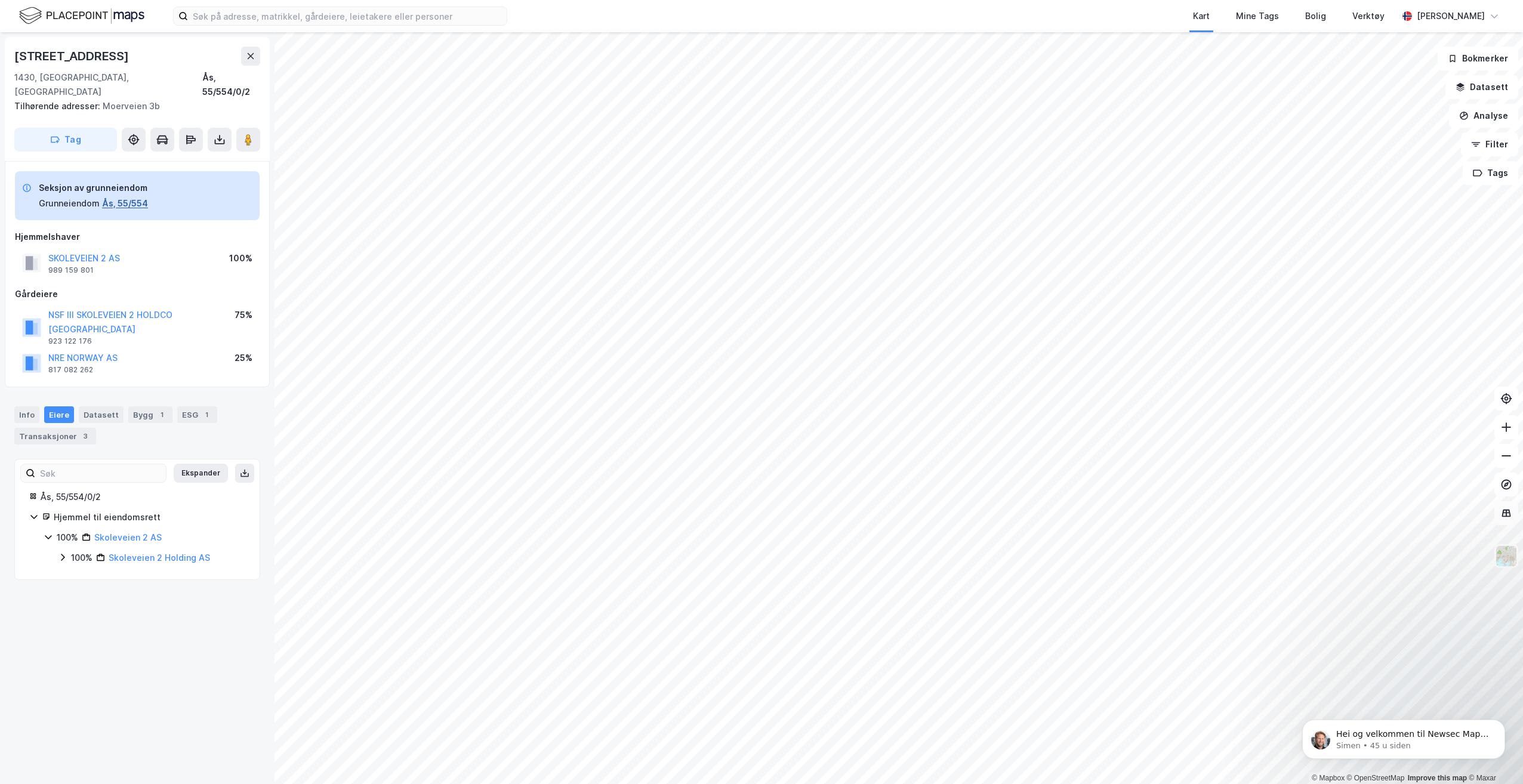
click at [131, 196] on button "Ås, 55/554" at bounding box center [125, 203] width 46 height 14
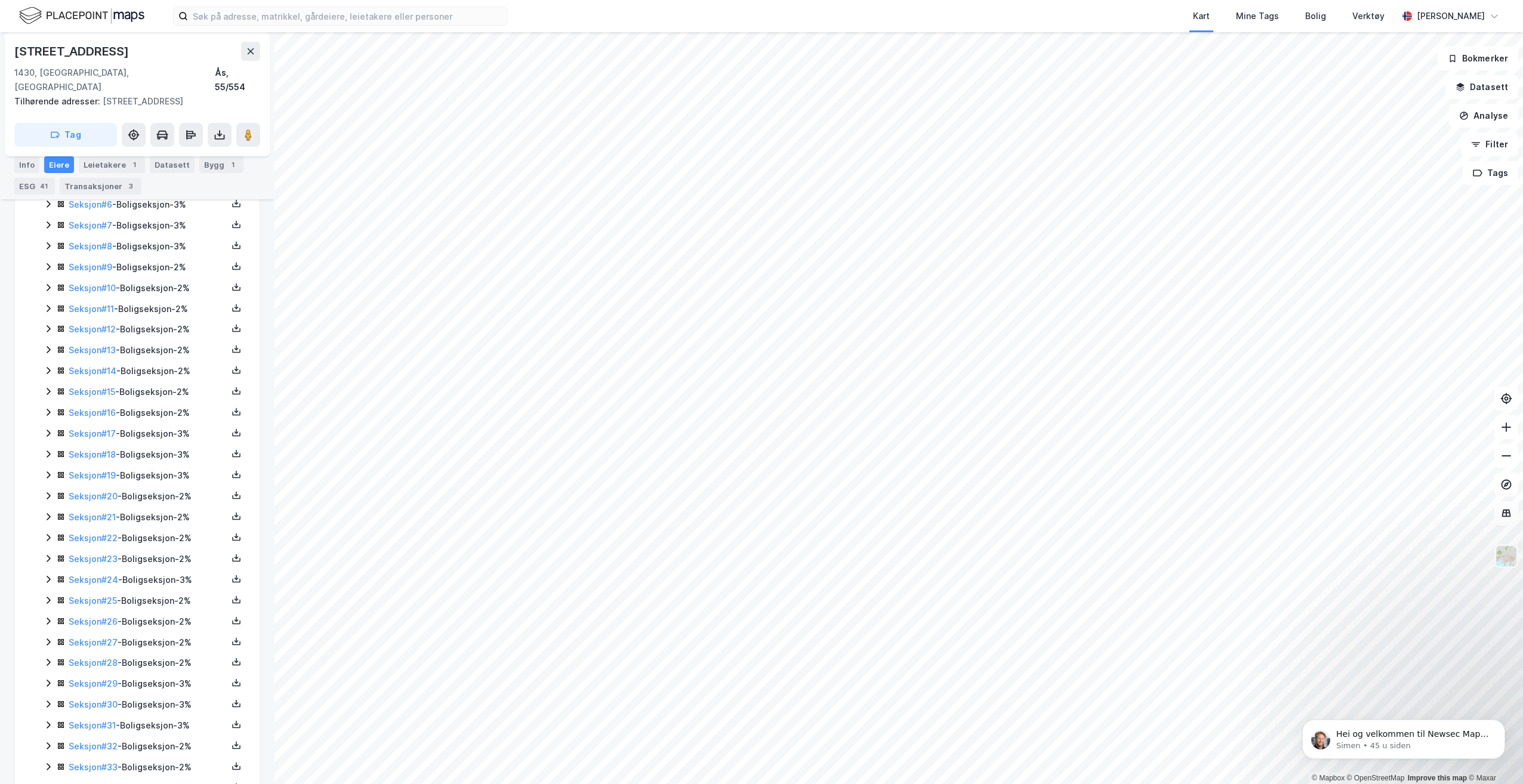
scroll to position [590, 0]
click at [229, 461] on button at bounding box center [236, 468] width 14 height 14
click at [165, 425] on div "Grunnbok" at bounding box center [164, 432] width 40 height 14
click at [232, 484] on icon at bounding box center [236, 488] width 9 height 9
click at [183, 447] on div "Grunnbok" at bounding box center [171, 454] width 105 height 28
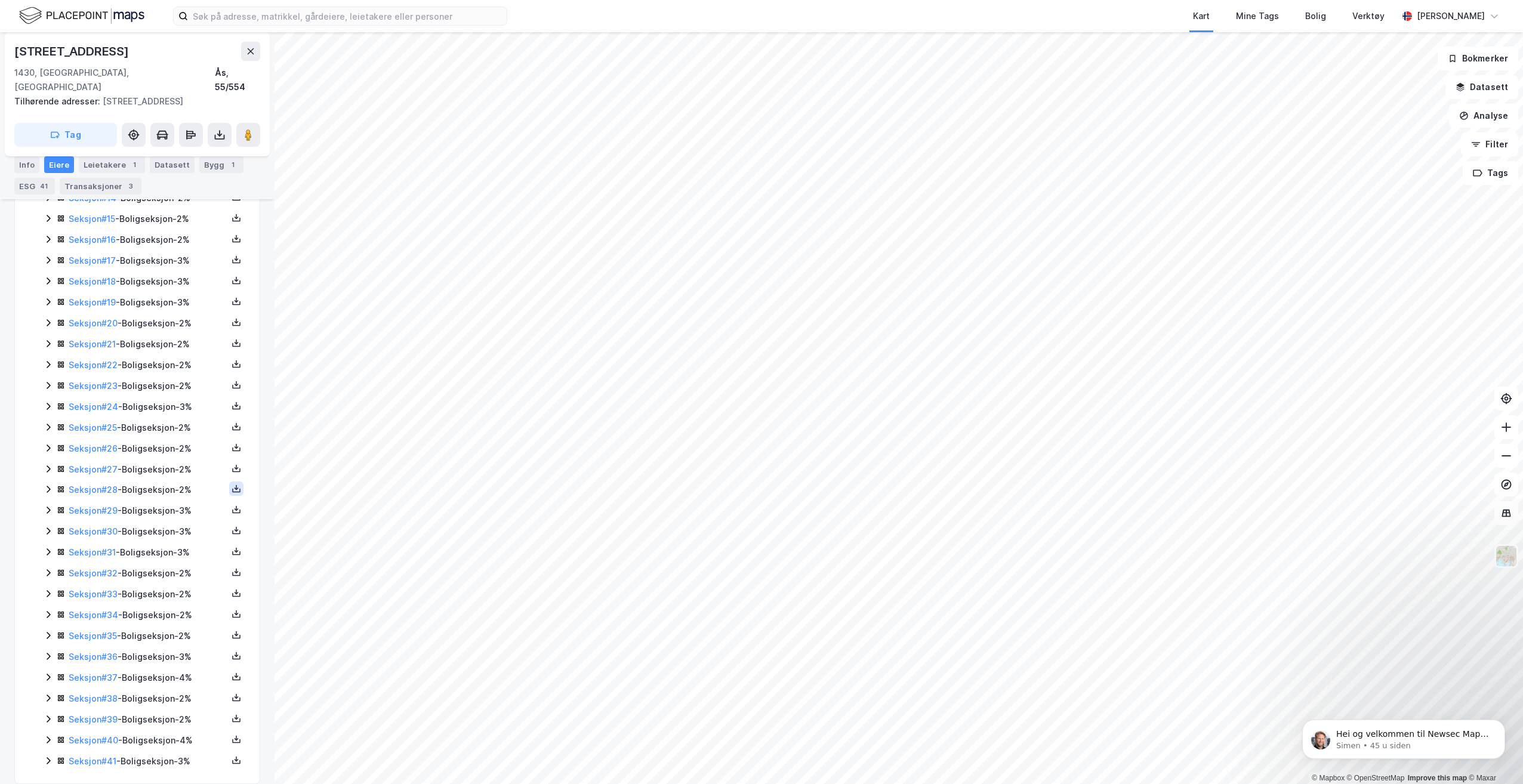
click at [232, 484] on icon at bounding box center [236, 488] width 9 height 9
click at [195, 440] on div "Grunnbok" at bounding box center [171, 454] width 105 height 28
click at [232, 505] on icon at bounding box center [236, 509] width 9 height 9
click at [174, 467] on div "Grunnbok" at bounding box center [164, 474] width 40 height 14
click at [229, 523] on button at bounding box center [236, 530] width 14 height 14
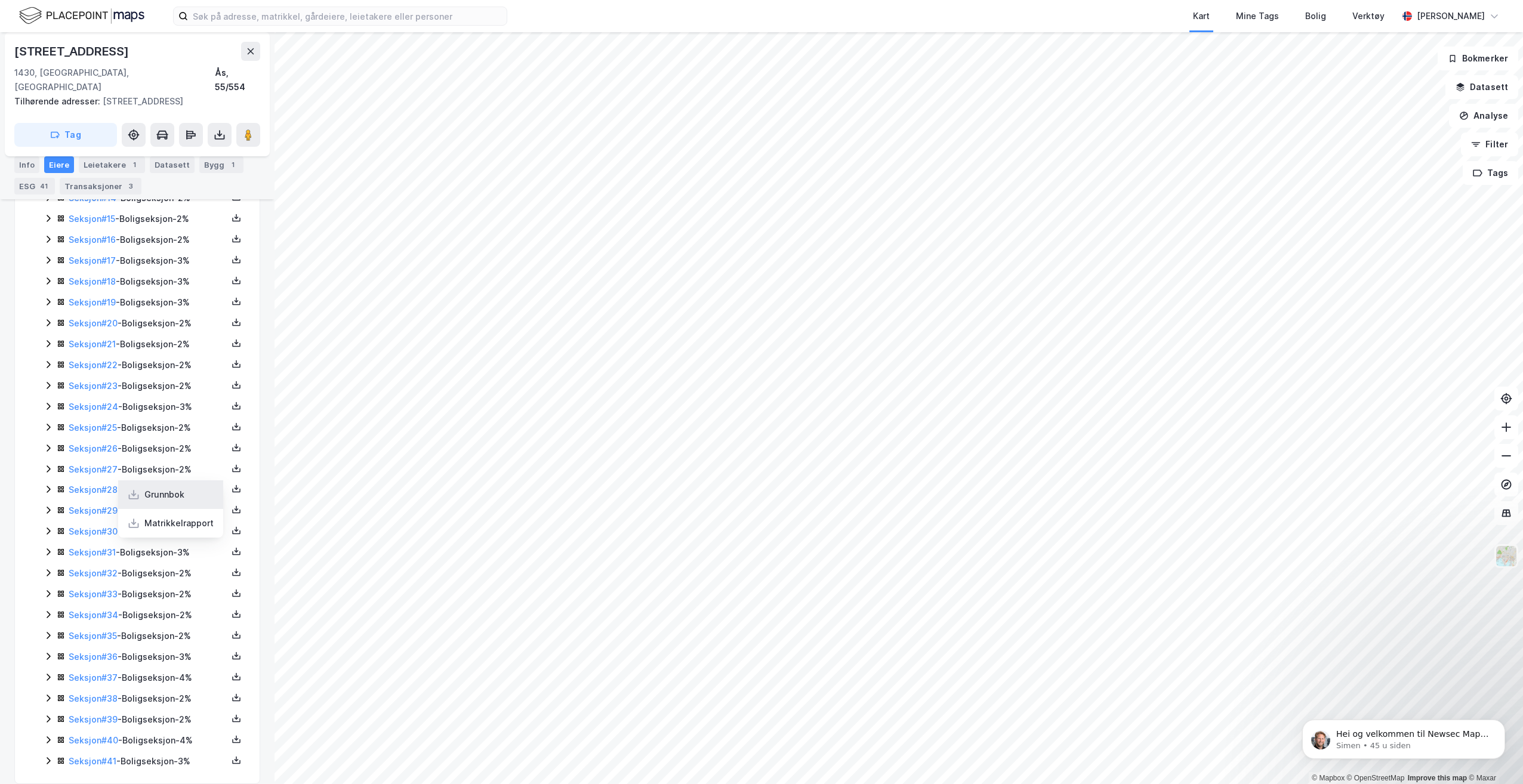
click at [185, 489] on div "Grunnbok" at bounding box center [171, 494] width 105 height 28
click at [229, 544] on button at bounding box center [236, 551] width 14 height 14
click at [183, 501] on div "Grunnbok" at bounding box center [171, 515] width 105 height 28
click at [232, 568] on icon at bounding box center [236, 572] width 9 height 9
click at [186, 522] on div "Grunnbok" at bounding box center [171, 536] width 105 height 28
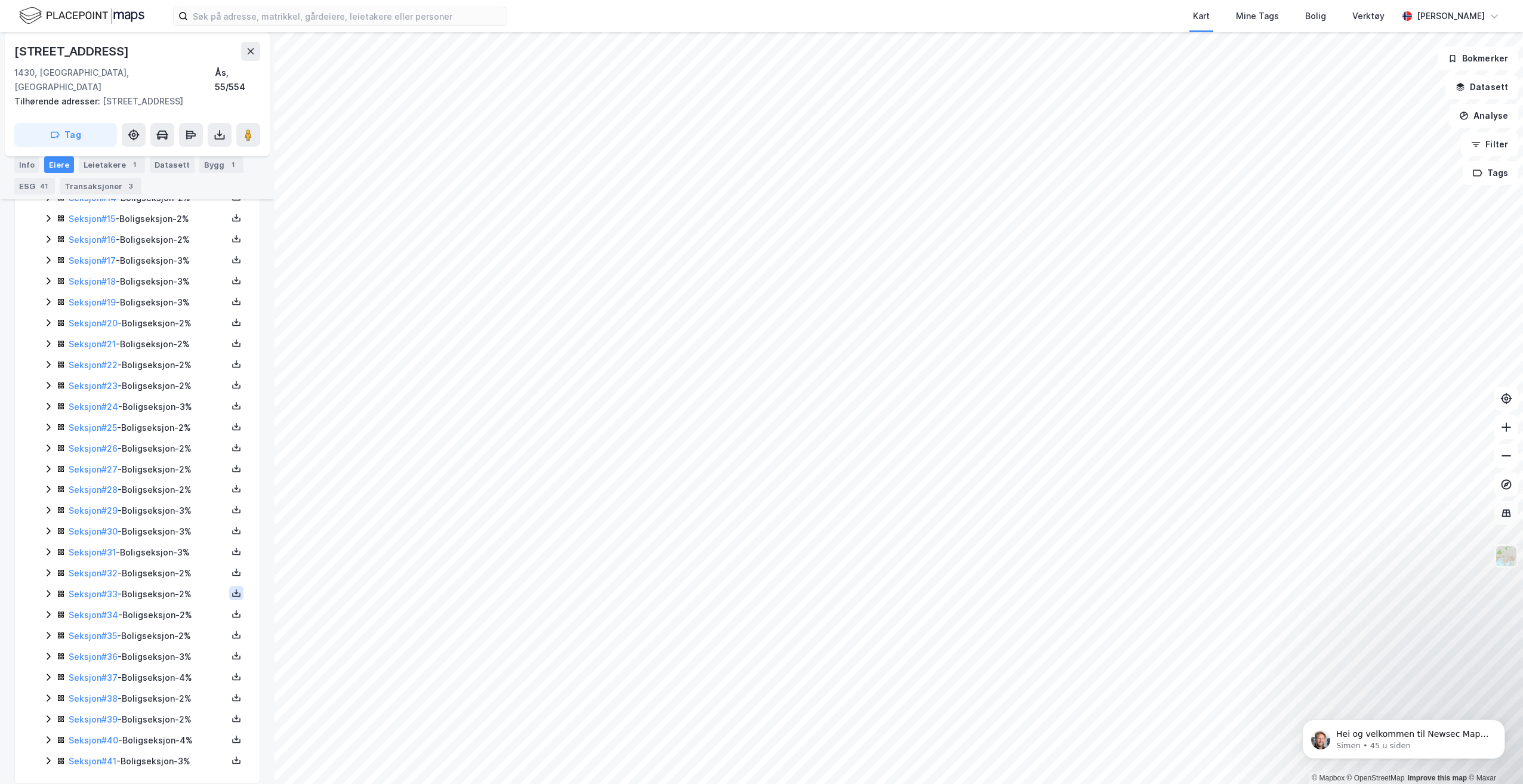
click at [232, 589] on icon at bounding box center [236, 593] width 9 height 9
click at [184, 552] on div "Grunnbok" at bounding box center [171, 557] width 105 height 28
click at [218, 608] on div "Seksjon # 34 - Boligseksjon - 2%" at bounding box center [151, 615] width 189 height 14
click at [232, 609] on icon at bounding box center [236, 613] width 9 height 9
click at [196, 570] on div "Grunnbok" at bounding box center [171, 578] width 105 height 28
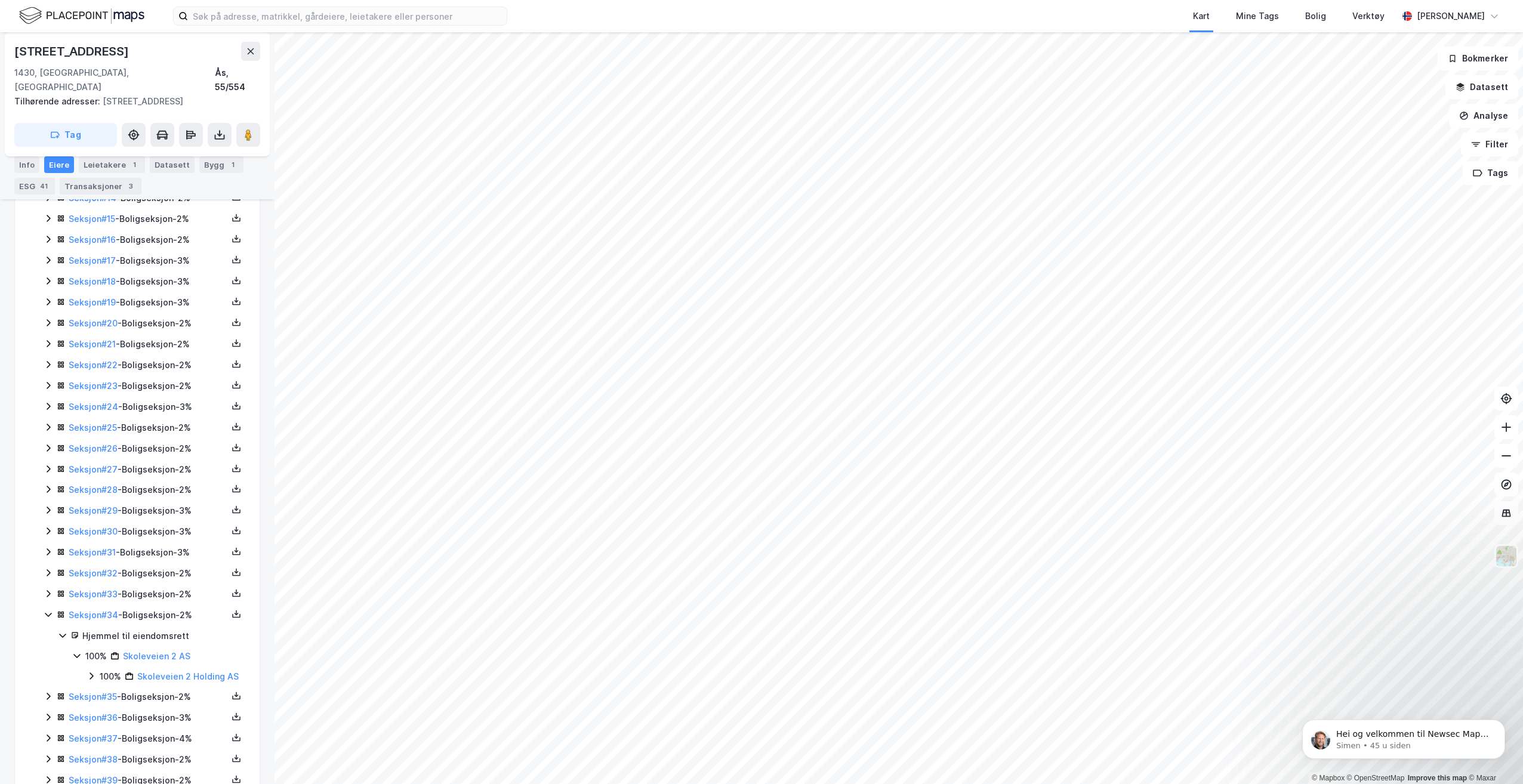
click at [45, 610] on icon at bounding box center [48, 614] width 9 height 9
click at [232, 635] on icon at bounding box center [237, 637] width 9 height 4
click at [197, 585] on div "Grunnbok" at bounding box center [171, 599] width 105 height 28
click at [232, 635] on icon at bounding box center [237, 637] width 9 height 4
click at [168, 592] on div "Grunnbok" at bounding box center [164, 598] width 40 height 14
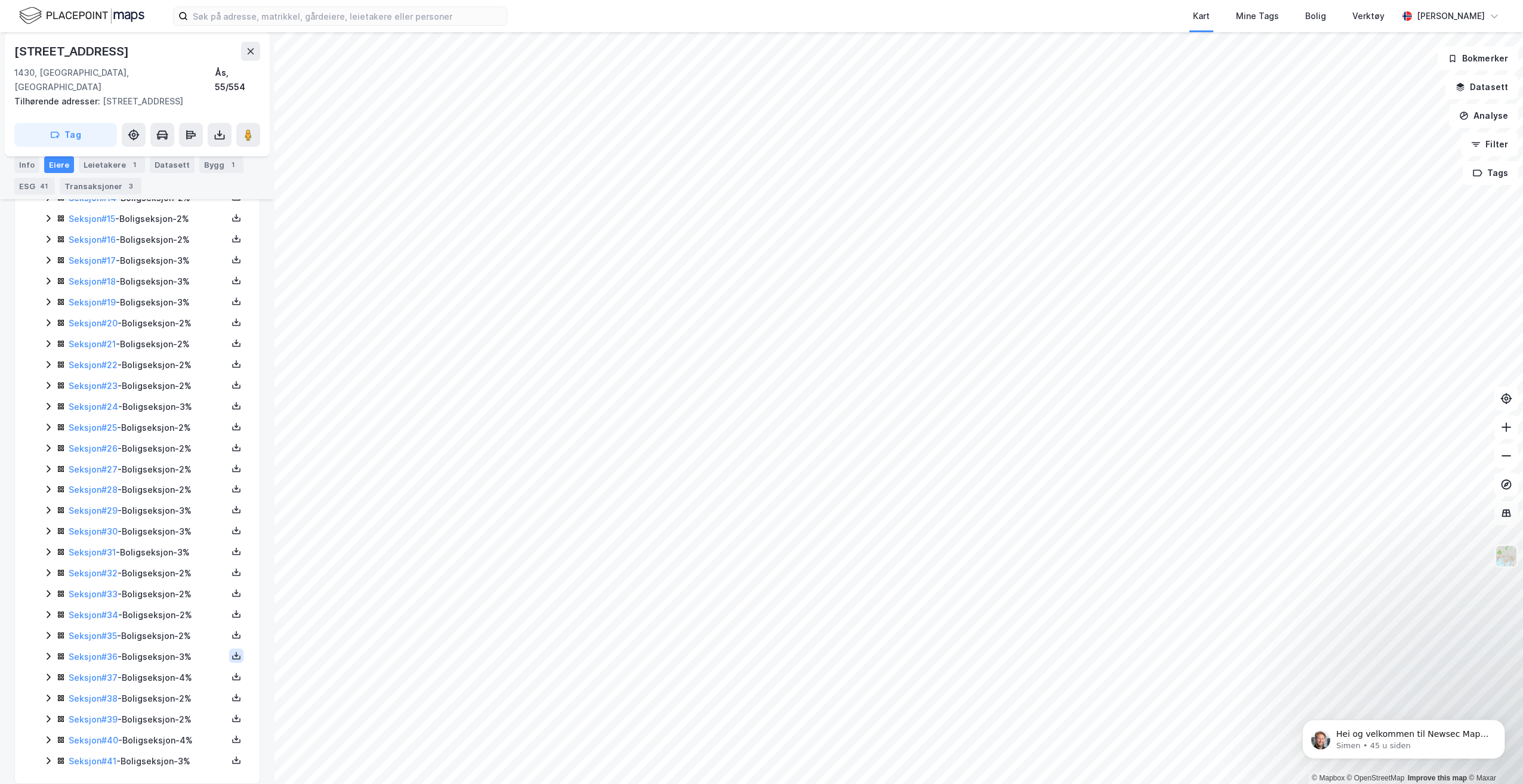
click at [232, 651] on icon at bounding box center [236, 655] width 9 height 9
click at [183, 606] on div "Grunnbok" at bounding box center [171, 620] width 105 height 28
click at [232, 669] on button at bounding box center [236, 676] width 14 height 14
click at [172, 634] on div "Grunnbok" at bounding box center [164, 640] width 40 height 14
click at [232, 693] on icon at bounding box center [236, 697] width 9 height 9
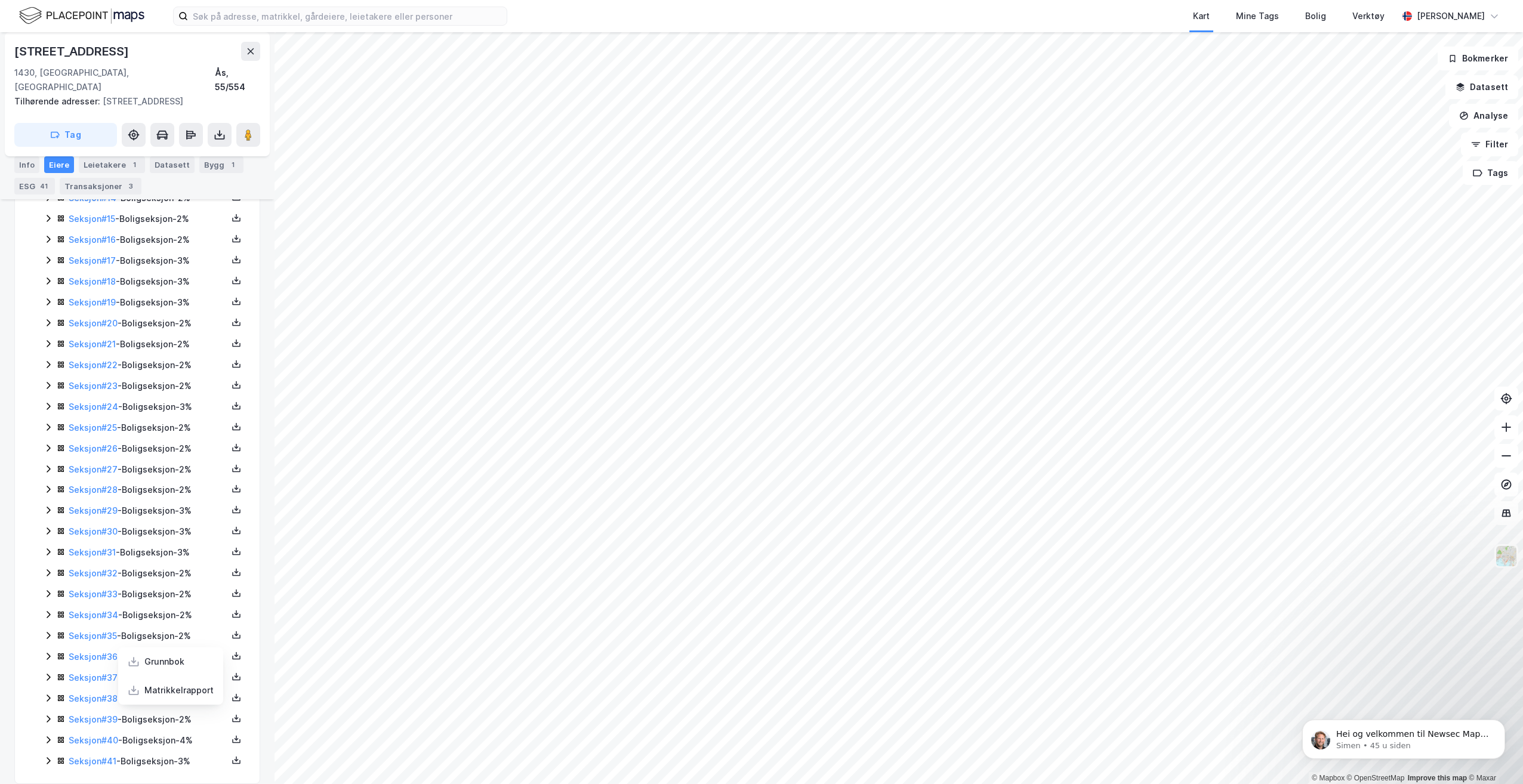
click at [181, 652] on div "Grunnbok" at bounding box center [171, 661] width 105 height 28
click at [234, 717] on icon at bounding box center [236, 719] width 4 height 2
click at [194, 675] on div "Grunnbok" at bounding box center [171, 682] width 105 height 28
click at [232, 735] on icon at bounding box center [236, 739] width 9 height 9
click at [177, 696] on div "Grunnbok" at bounding box center [164, 703] width 40 height 14
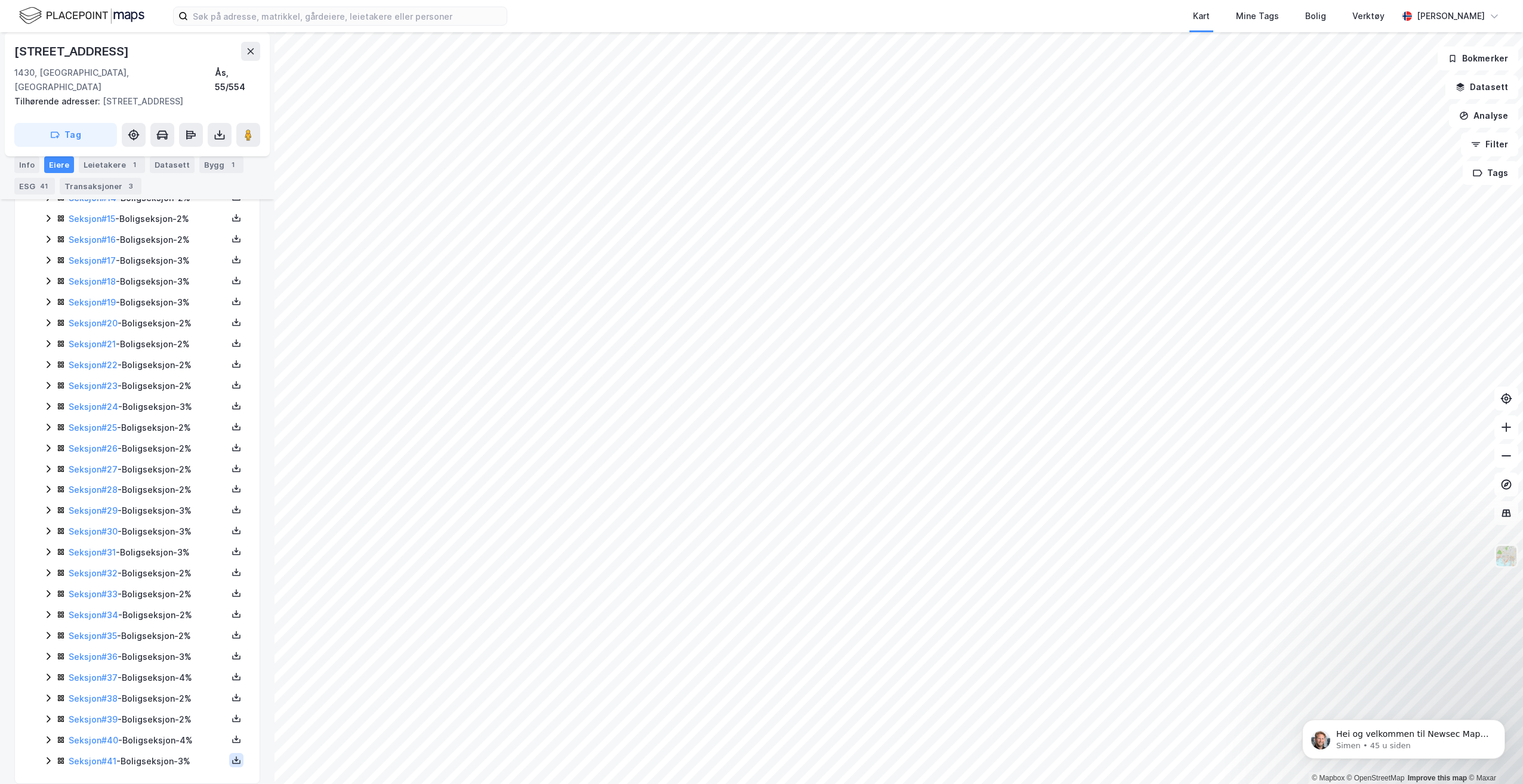
click at [232, 756] on icon at bounding box center [236, 760] width 9 height 9
click at [184, 715] on div "Grunnbok" at bounding box center [171, 724] width 105 height 28
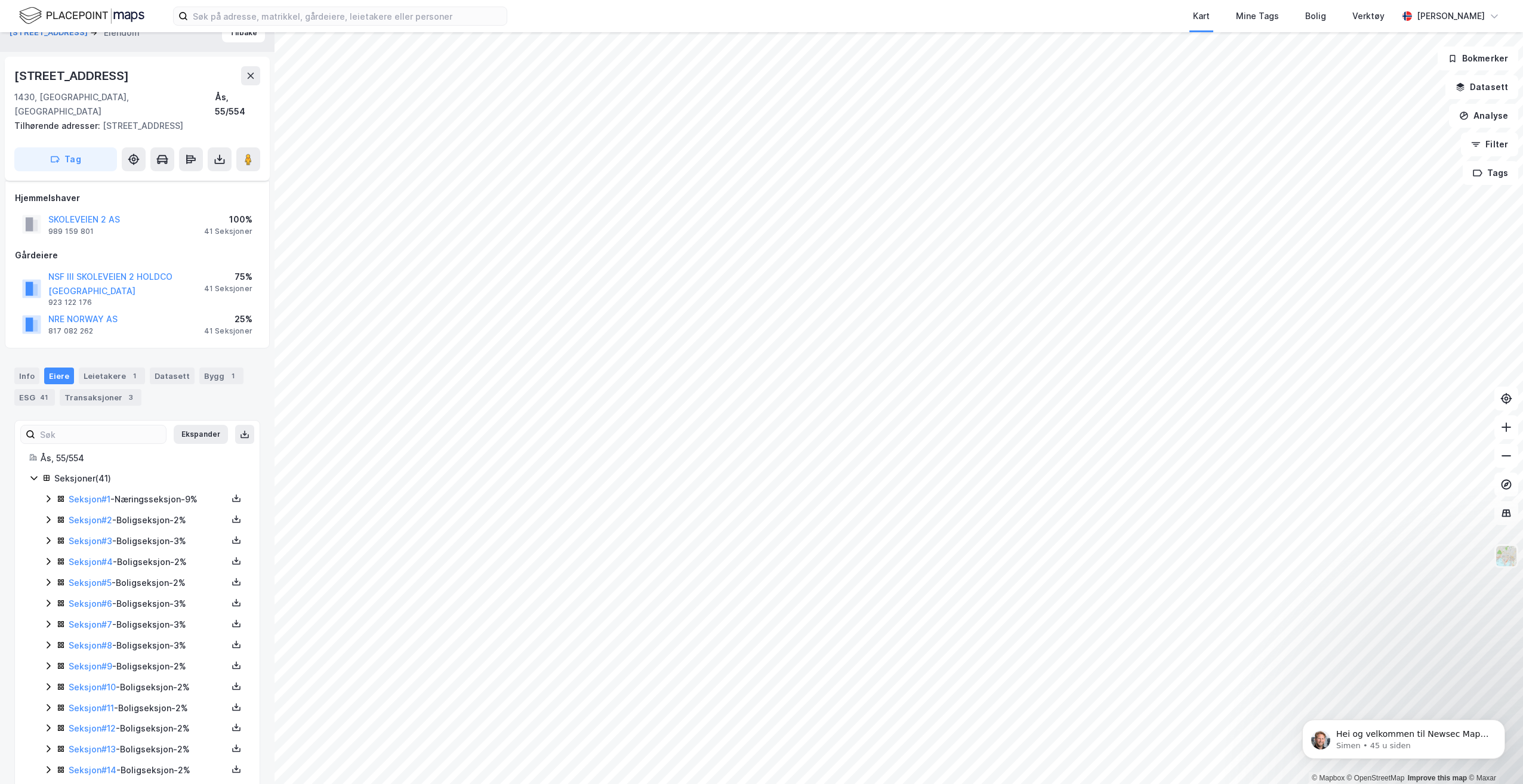
scroll to position [0, 0]
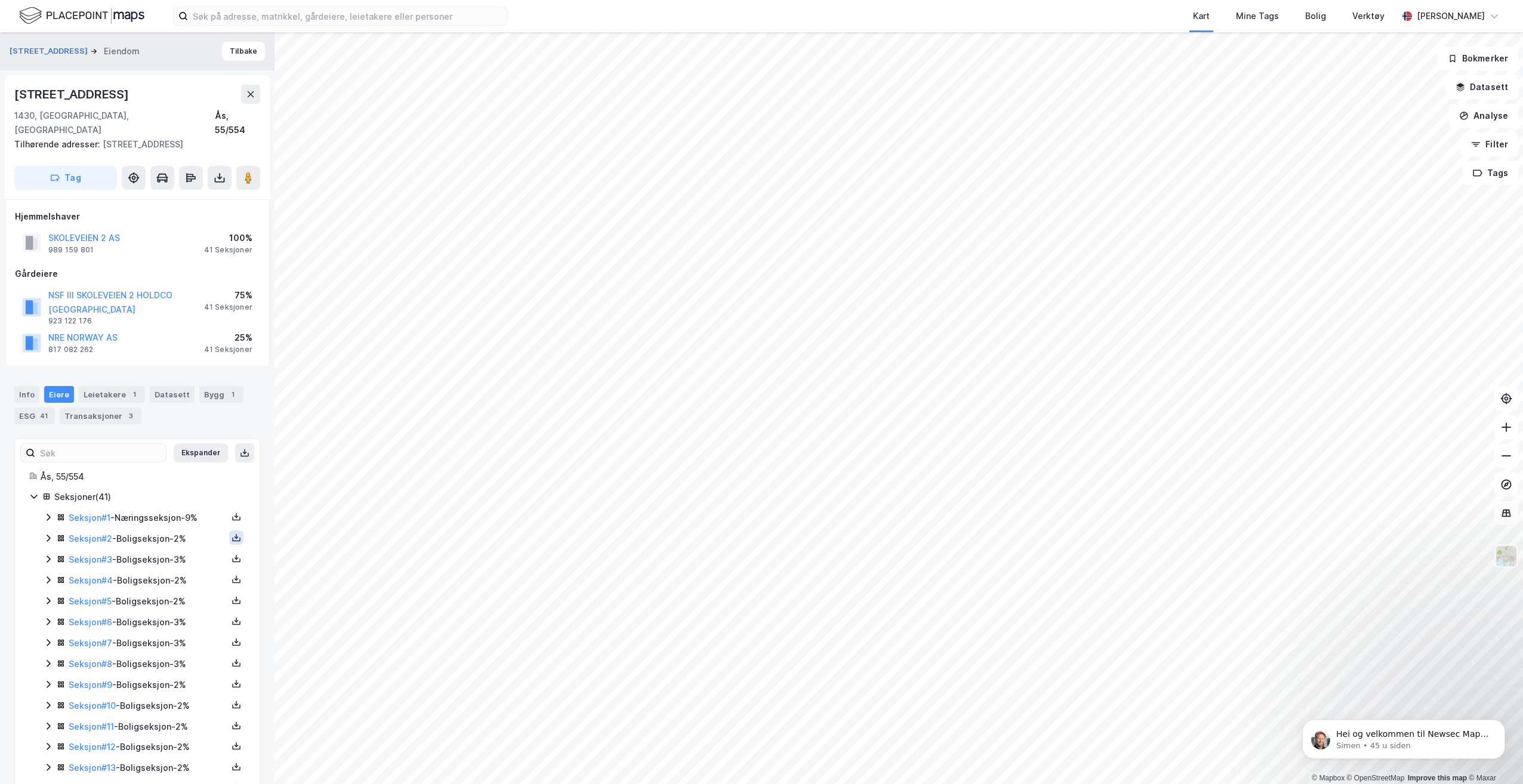
click at [229, 531] on button at bounding box center [236, 537] width 14 height 14
click at [187, 494] on div "Grunnbok" at bounding box center [171, 502] width 105 height 28
drag, startPoint x: 132, startPoint y: 324, endPoint x: 35, endPoint y: 290, distance: 102.8
click at [35, 290] on div "NSF III SKOLEVEIEN 2 HOLDCO NORWAY 923 122 176 75% 41 Seksjoner NRE NORWAY AS 8…" at bounding box center [137, 322] width 245 height 71
drag, startPoint x: 35, startPoint y: 290, endPoint x: 181, endPoint y: 311, distance: 147.5
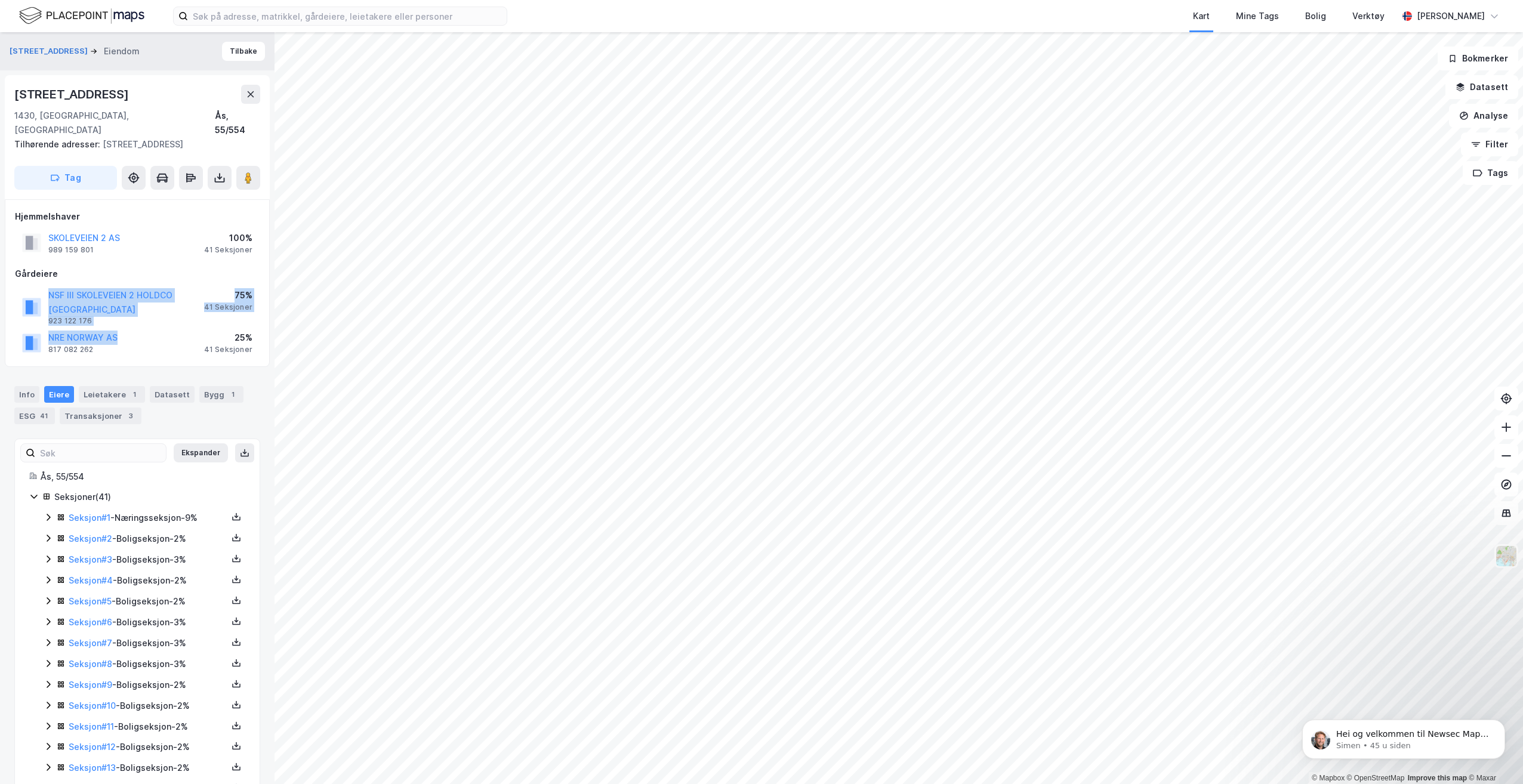
click at [181, 311] on div "NSF III SKOLEVEIEN 2 HOLDCO NORWAY 923 122 176" at bounding box center [126, 308] width 156 height 38
